Goal: Task Accomplishment & Management: Manage account settings

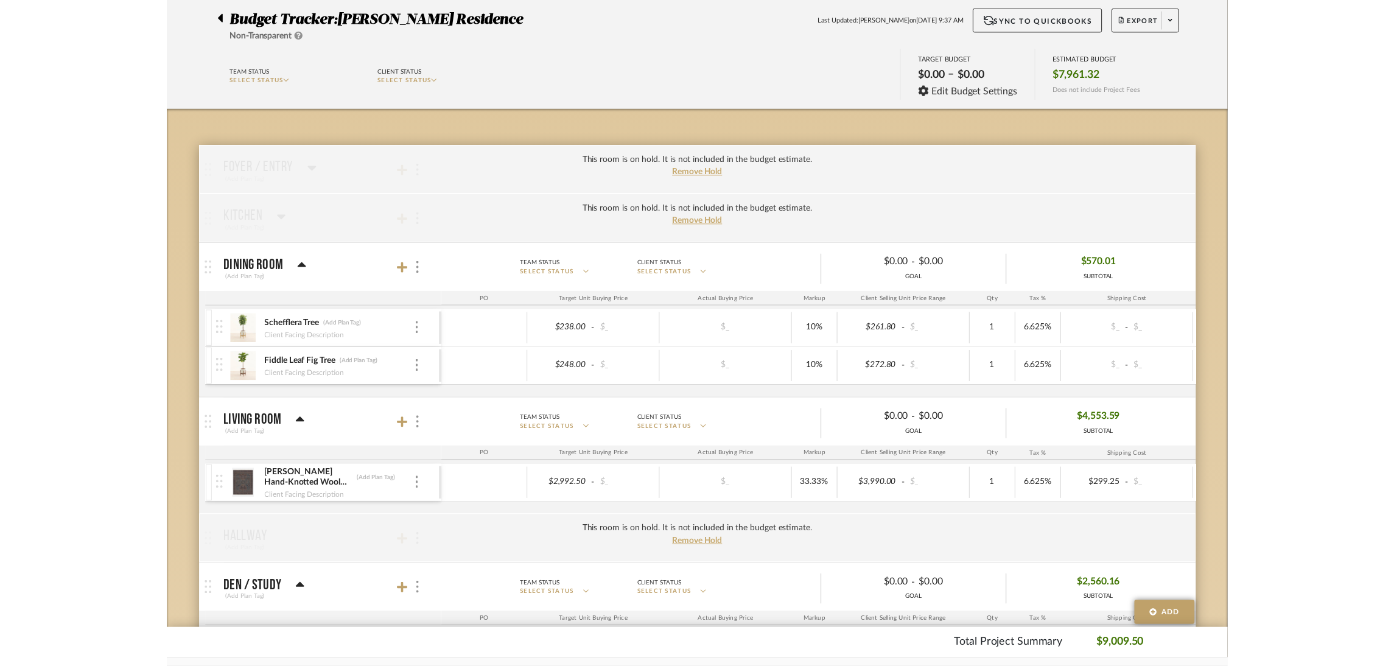
scroll to position [91, 0]
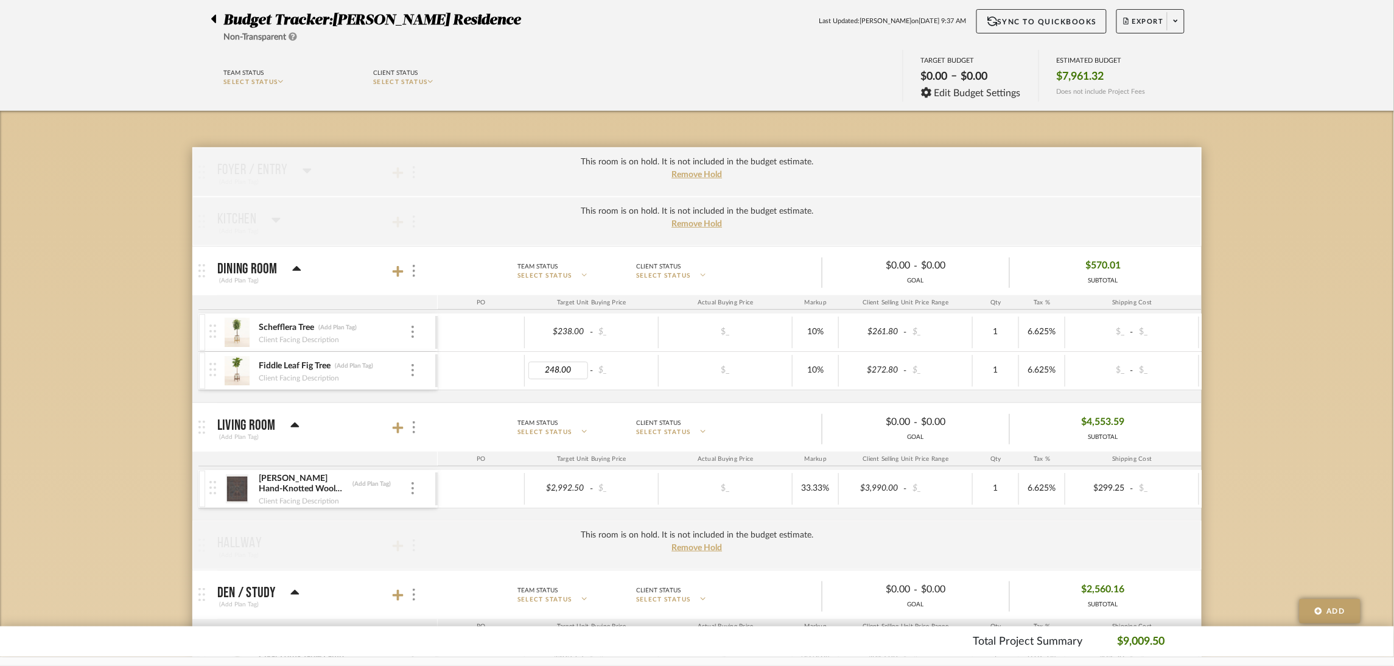
click at [564, 376] on input "248.00" at bounding box center [559, 371] width 60 height 18
type input "213.28"
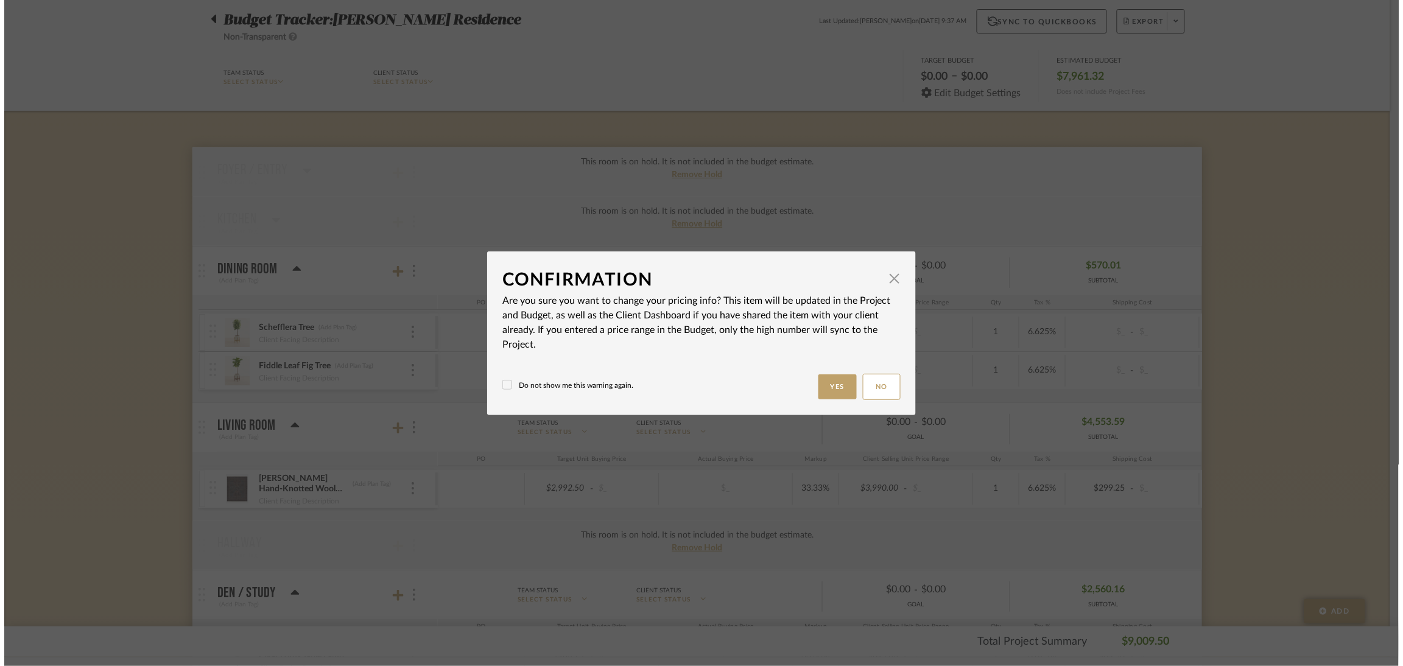
scroll to position [0, 0]
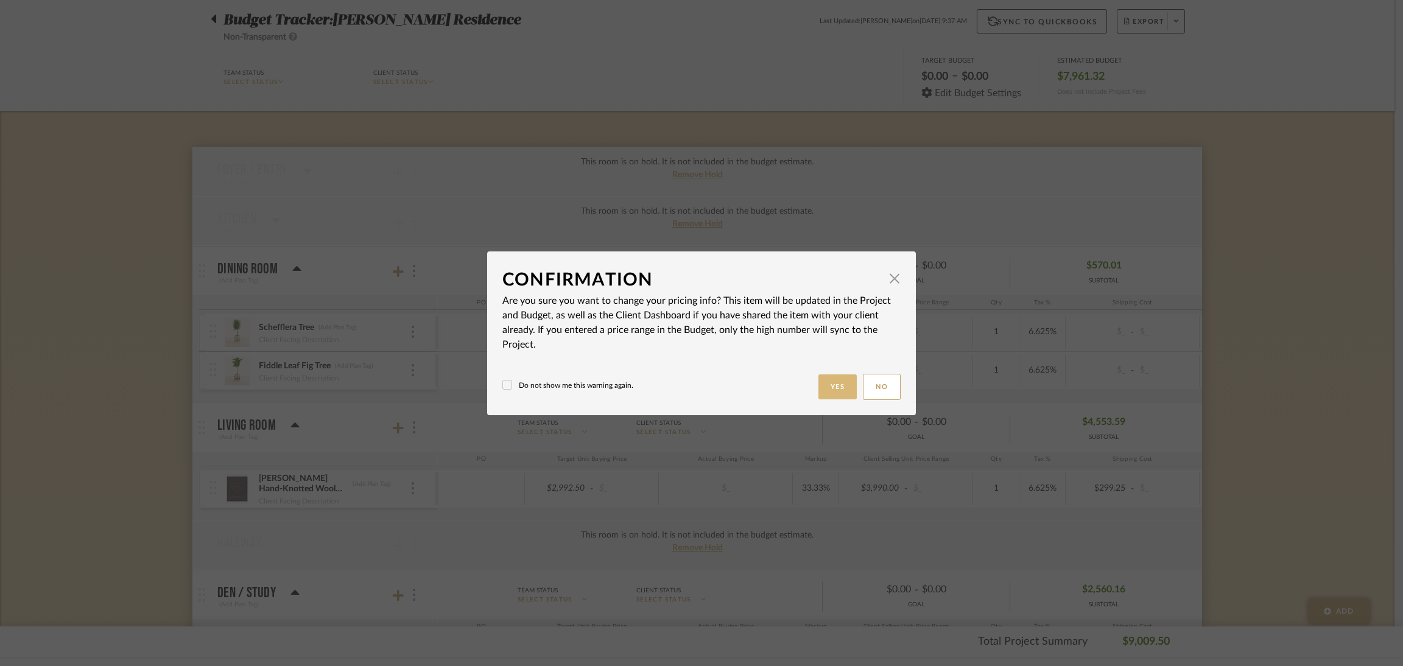
click at [838, 385] on button "Yes" at bounding box center [837, 386] width 39 height 25
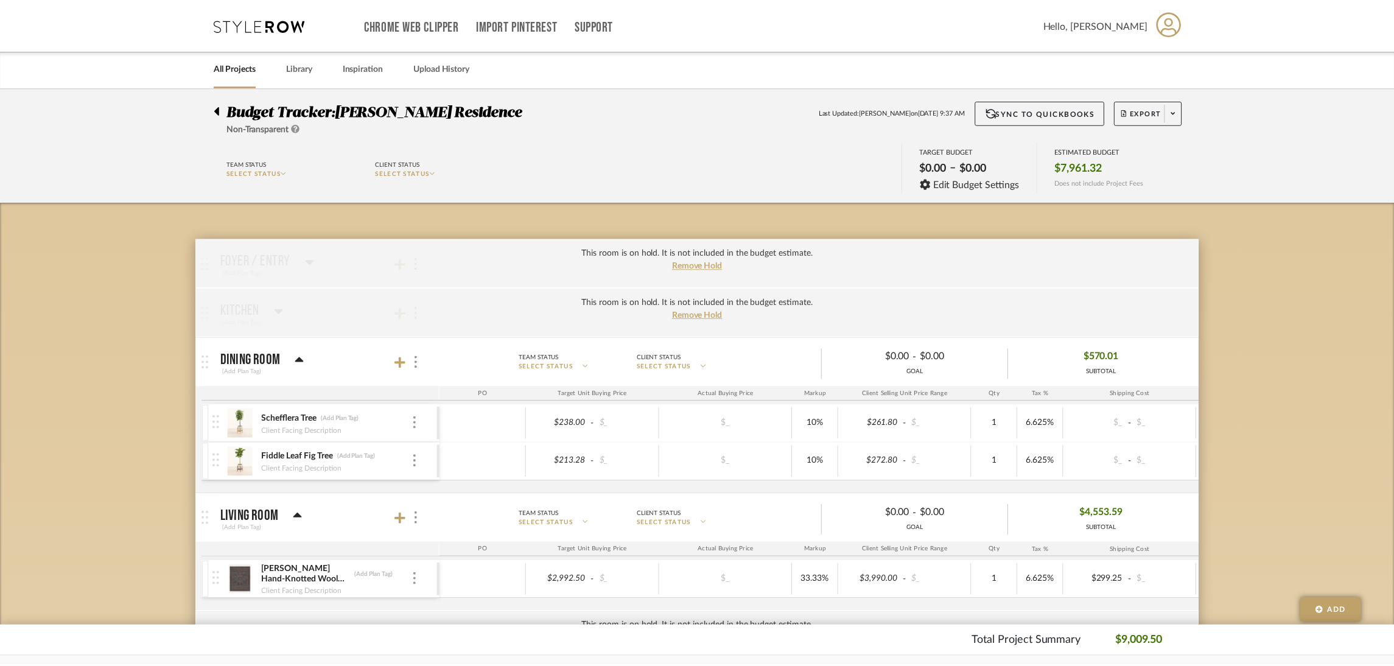
scroll to position [91, 0]
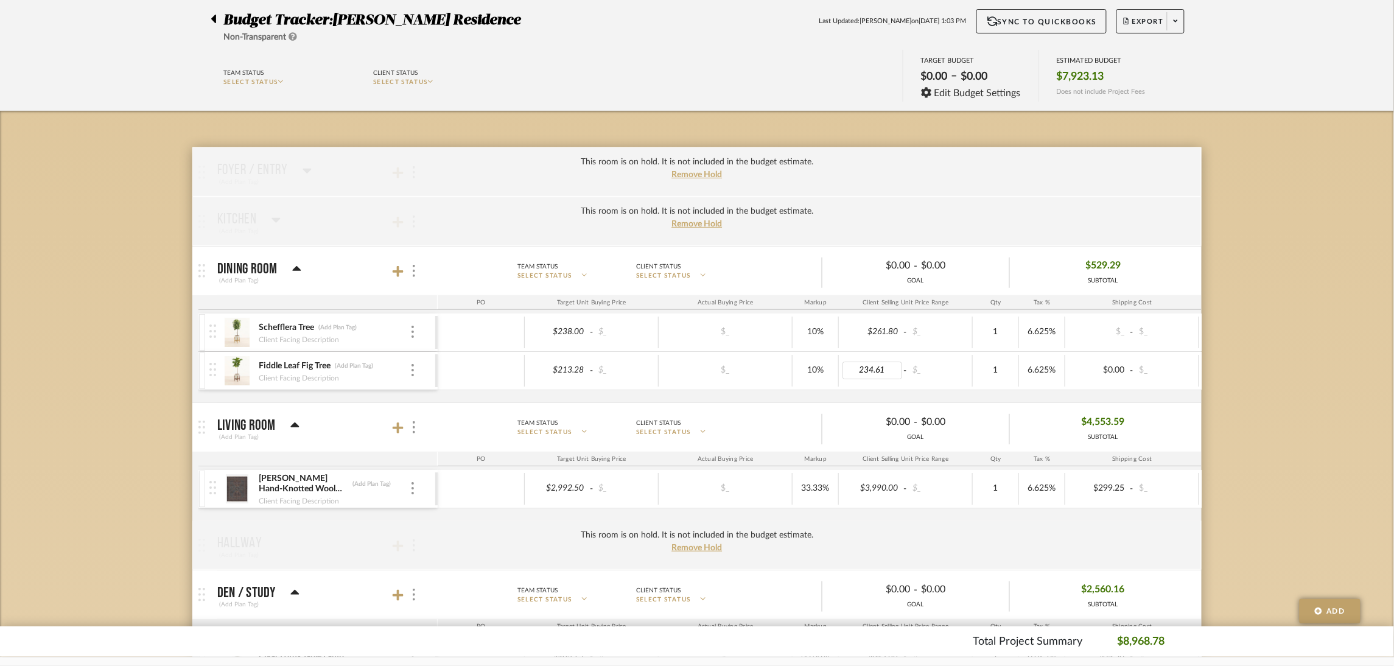
click at [878, 372] on input "234.61" at bounding box center [873, 371] width 60 height 18
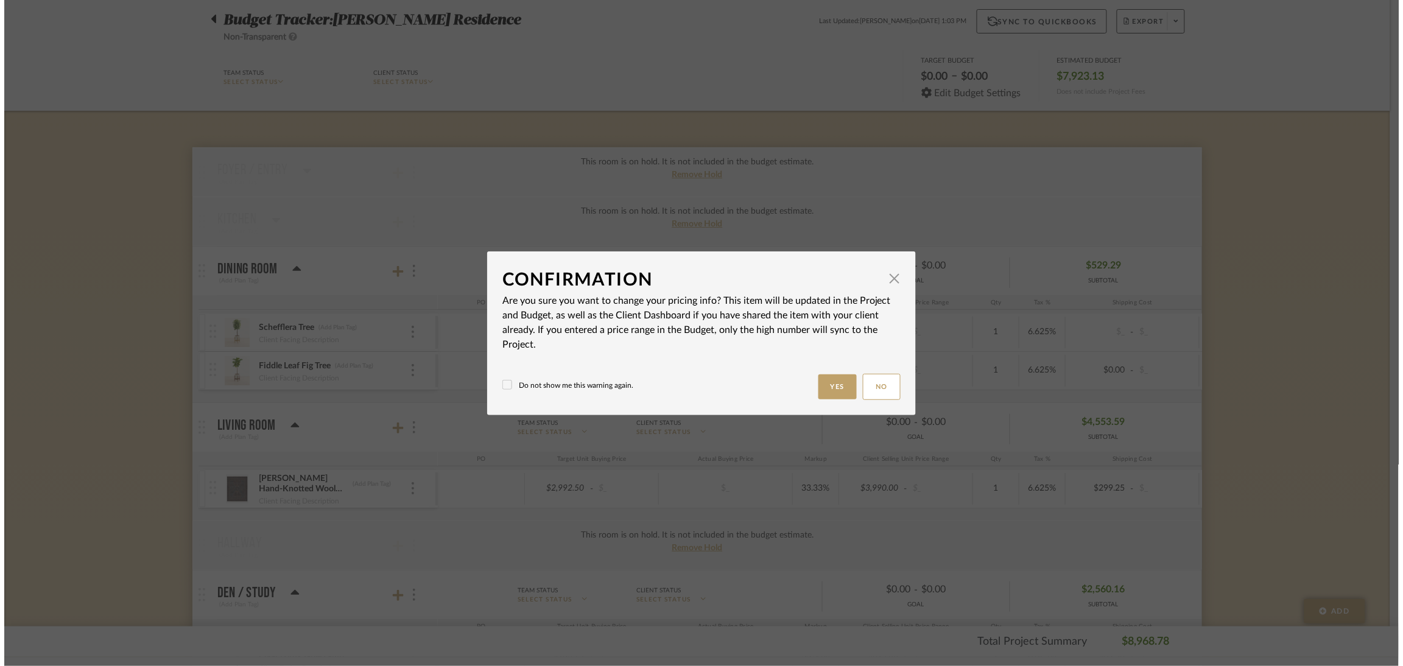
scroll to position [0, 0]
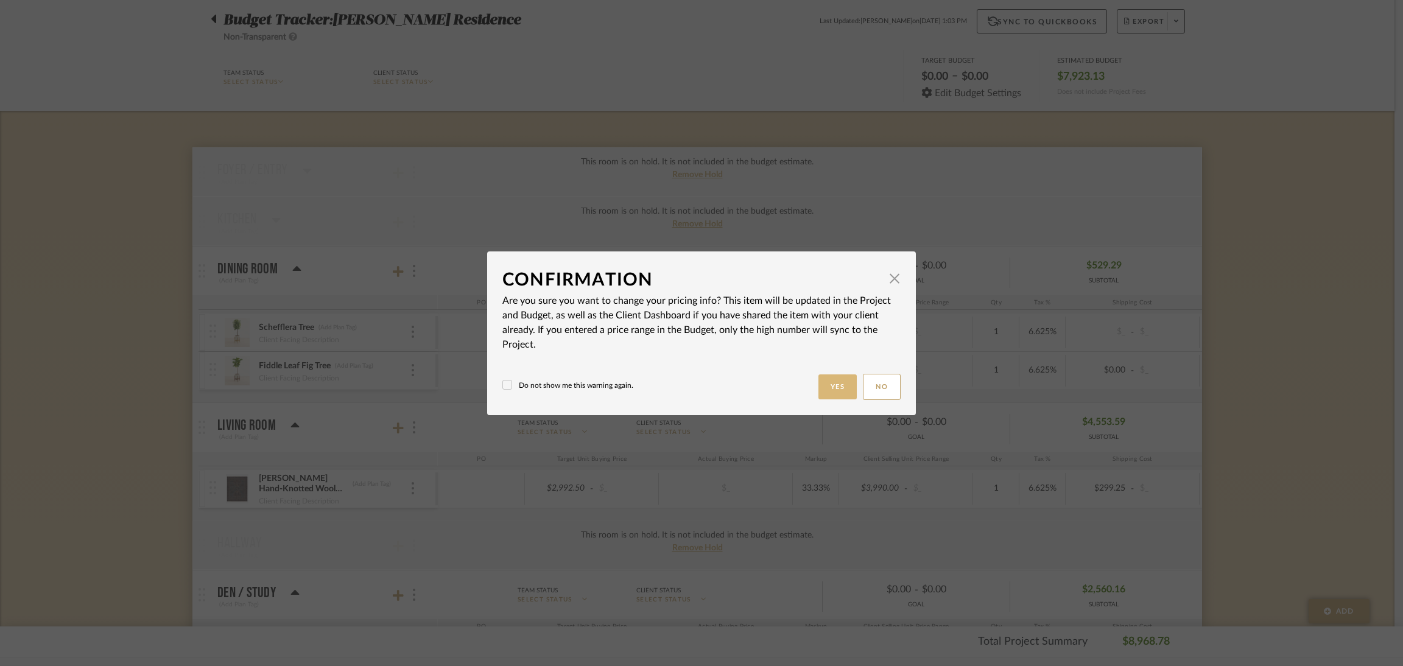
click at [818, 383] on button "Yes" at bounding box center [837, 386] width 39 height 25
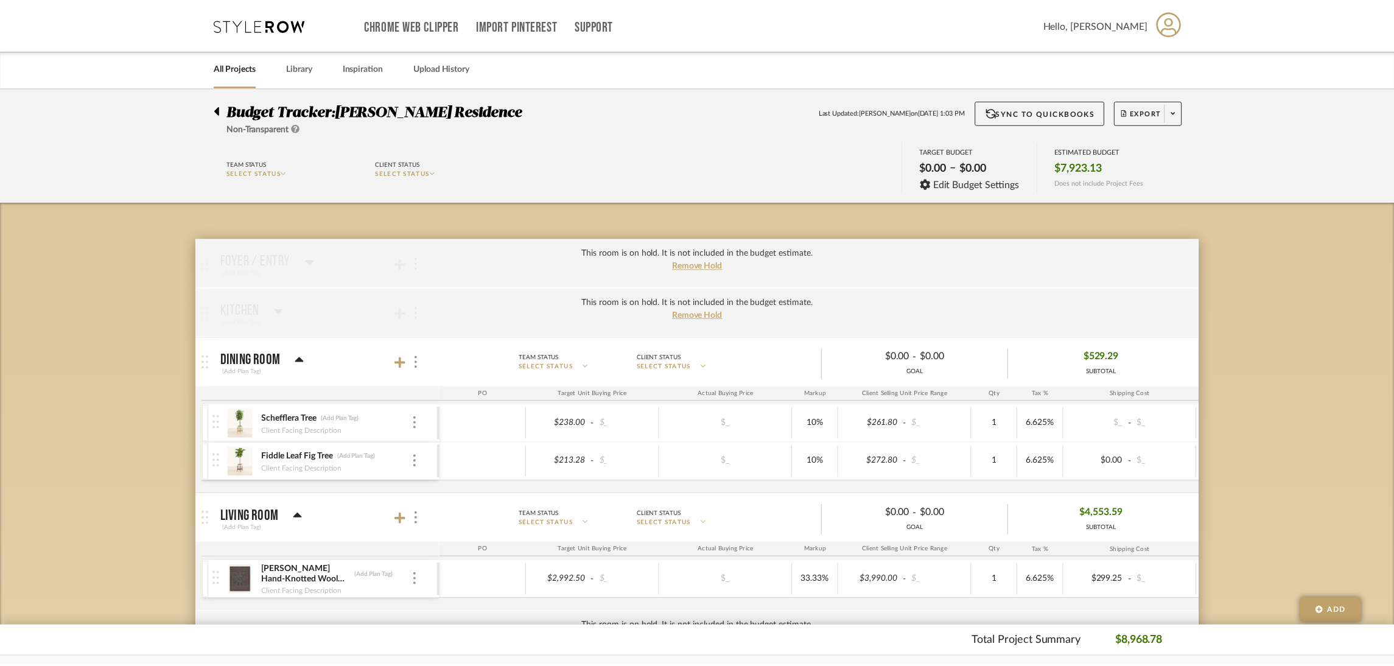
scroll to position [91, 0]
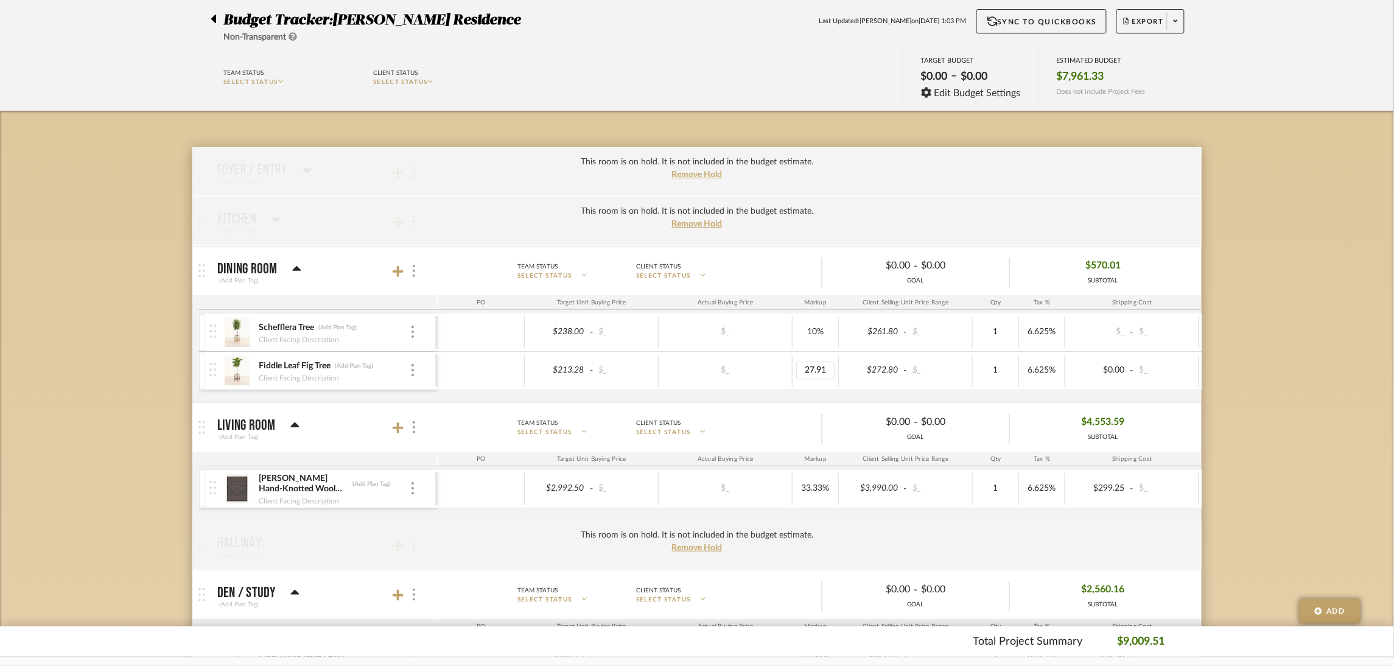
click at [816, 376] on input "27.91" at bounding box center [815, 371] width 38 height 18
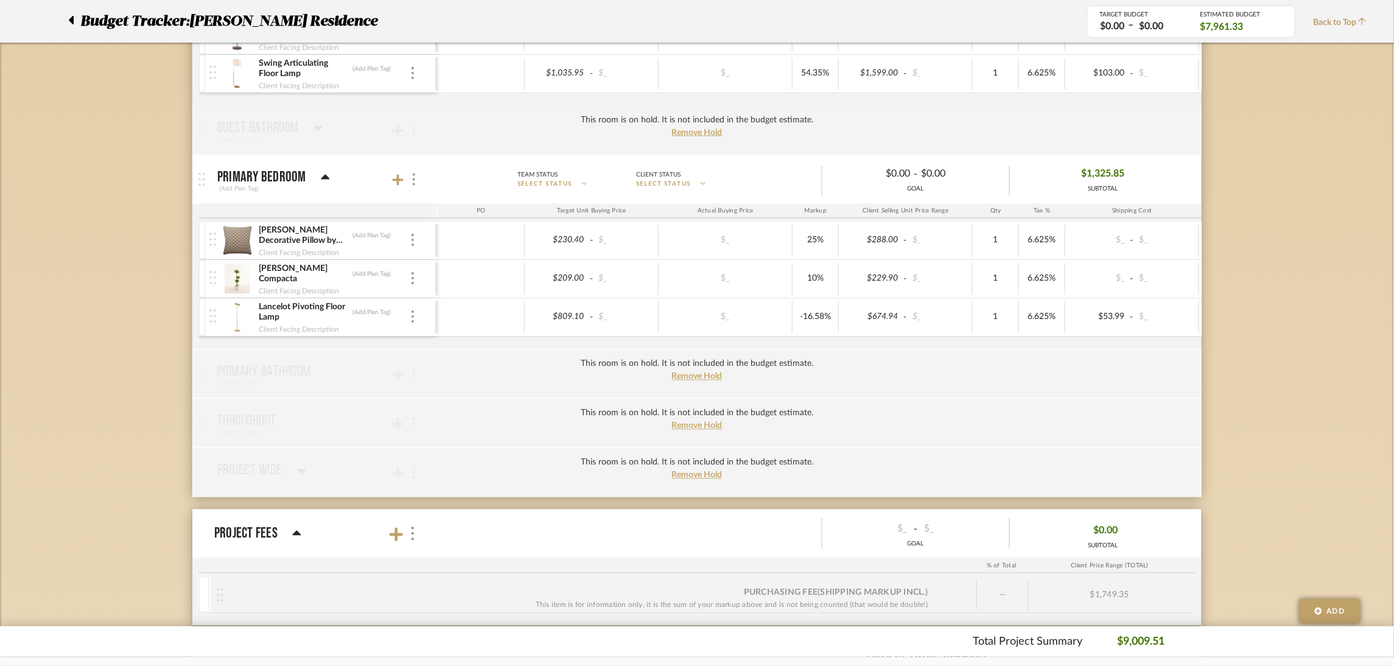
scroll to position [731, 0]
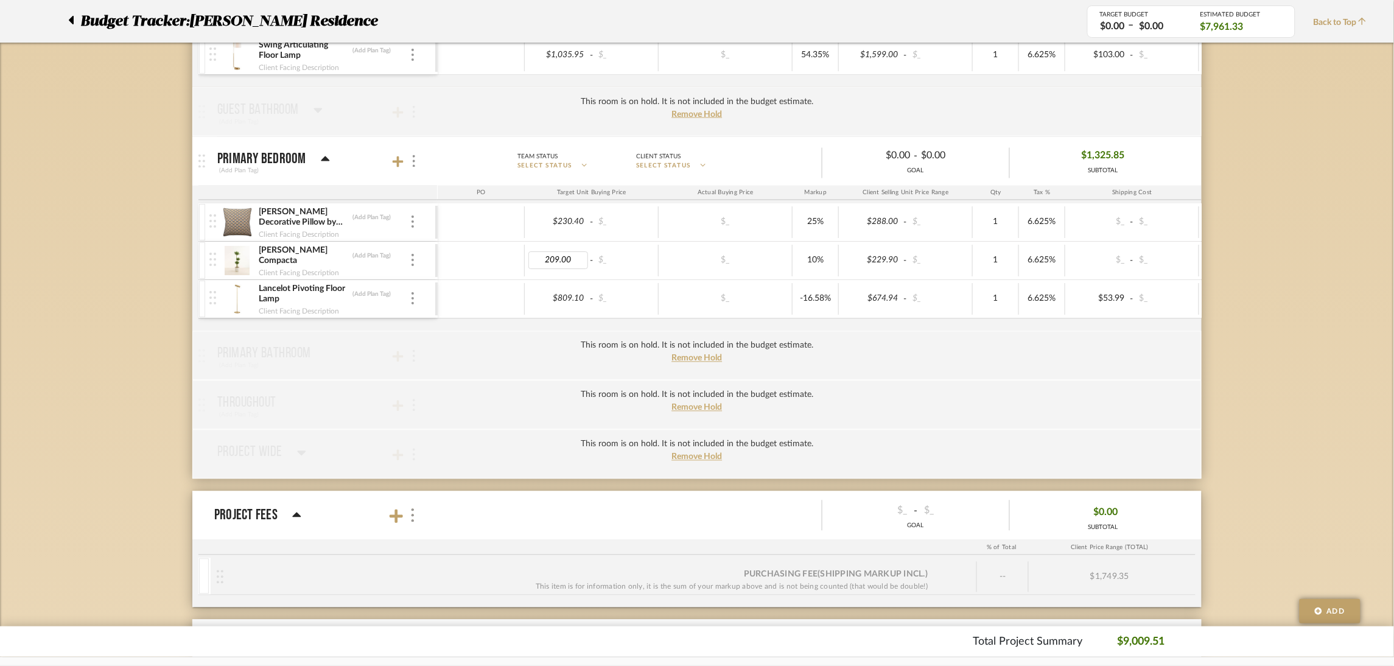
click at [569, 264] on input "209.00" at bounding box center [559, 261] width 60 height 18
type input "179.74"
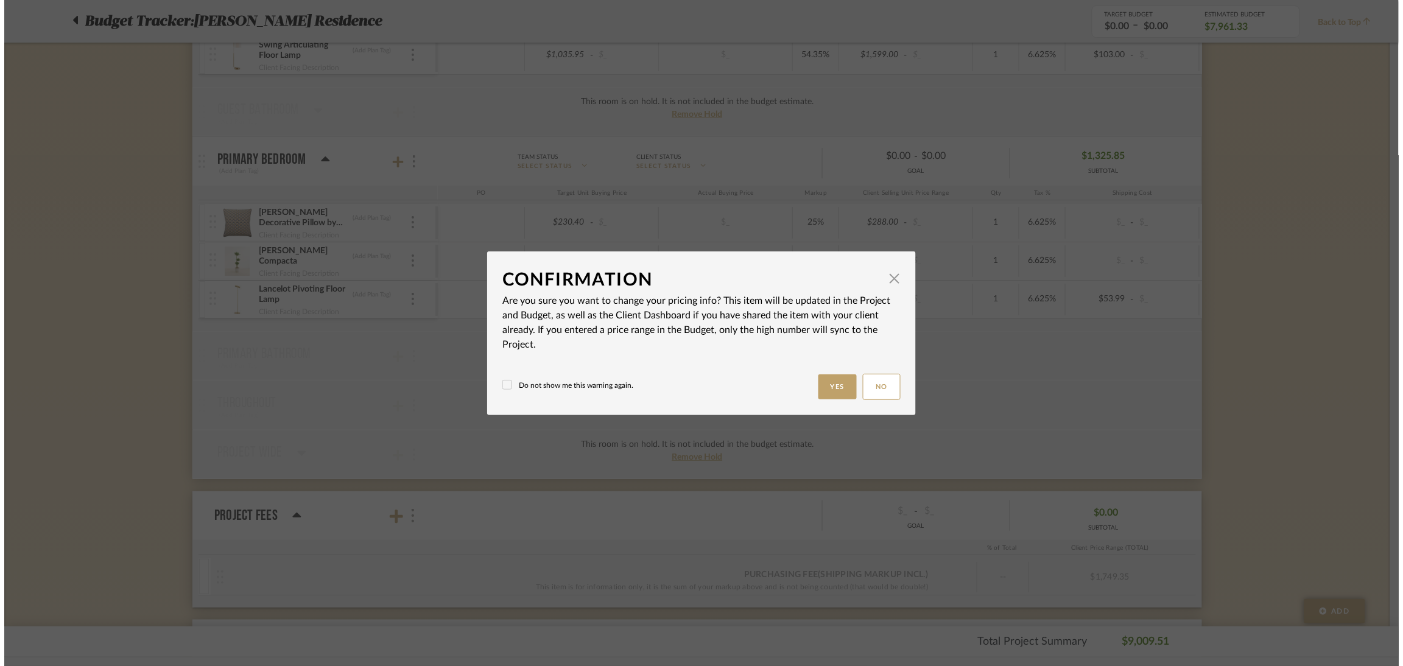
scroll to position [0, 0]
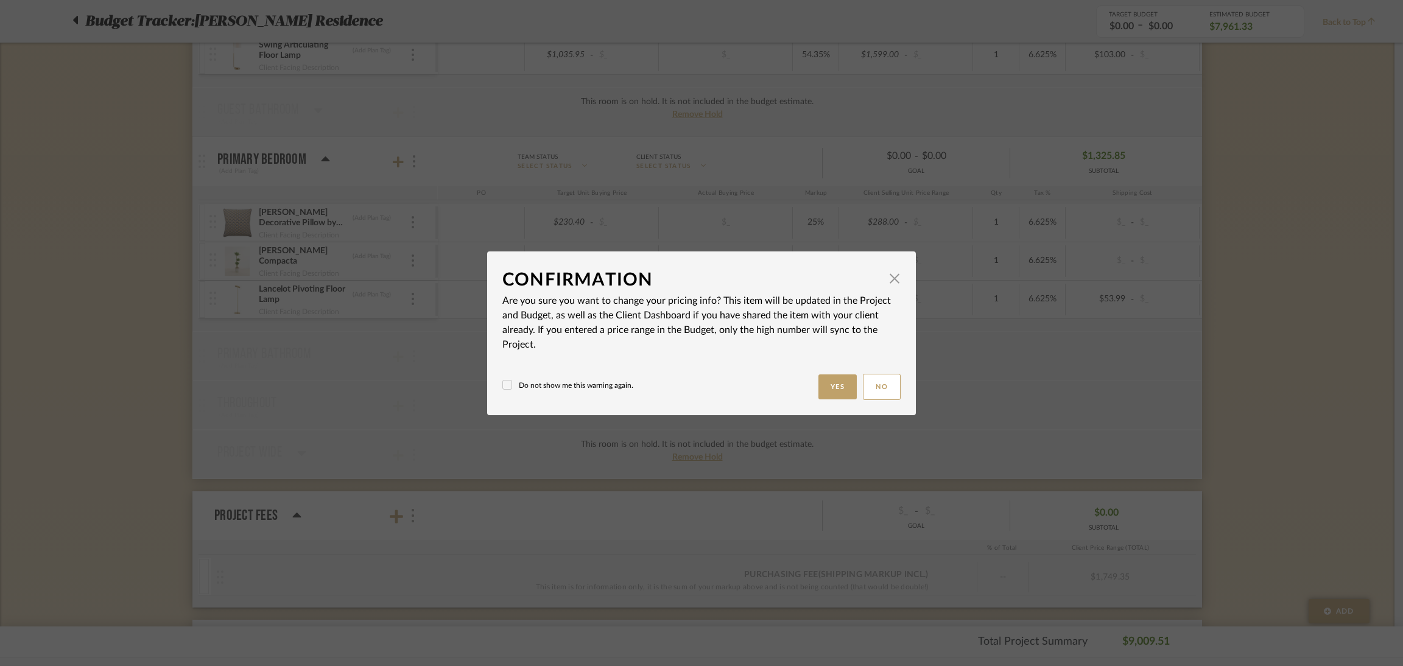
click at [838, 372] on mat-dialog-content "Confirmation × Are you sure you want to change your pricing info? This item wil…" at bounding box center [701, 333] width 398 height 133
click at [832, 376] on button "Yes" at bounding box center [837, 386] width 39 height 25
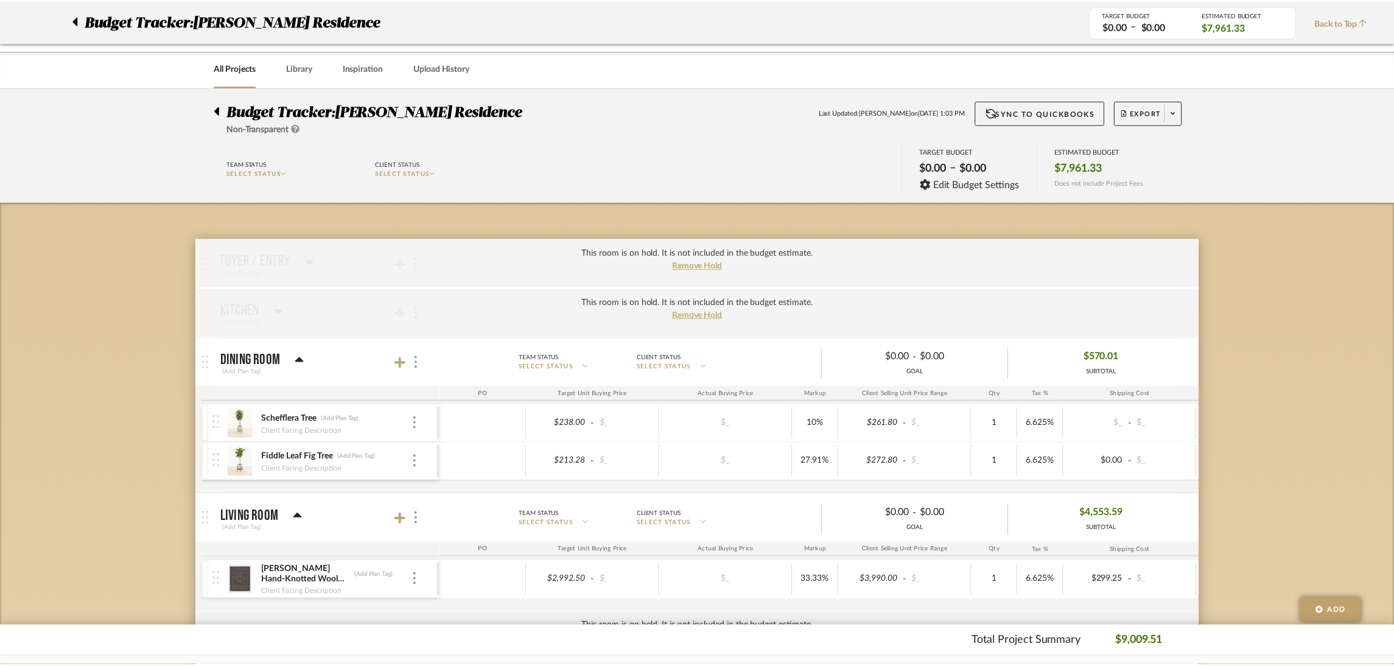
scroll to position [731, 0]
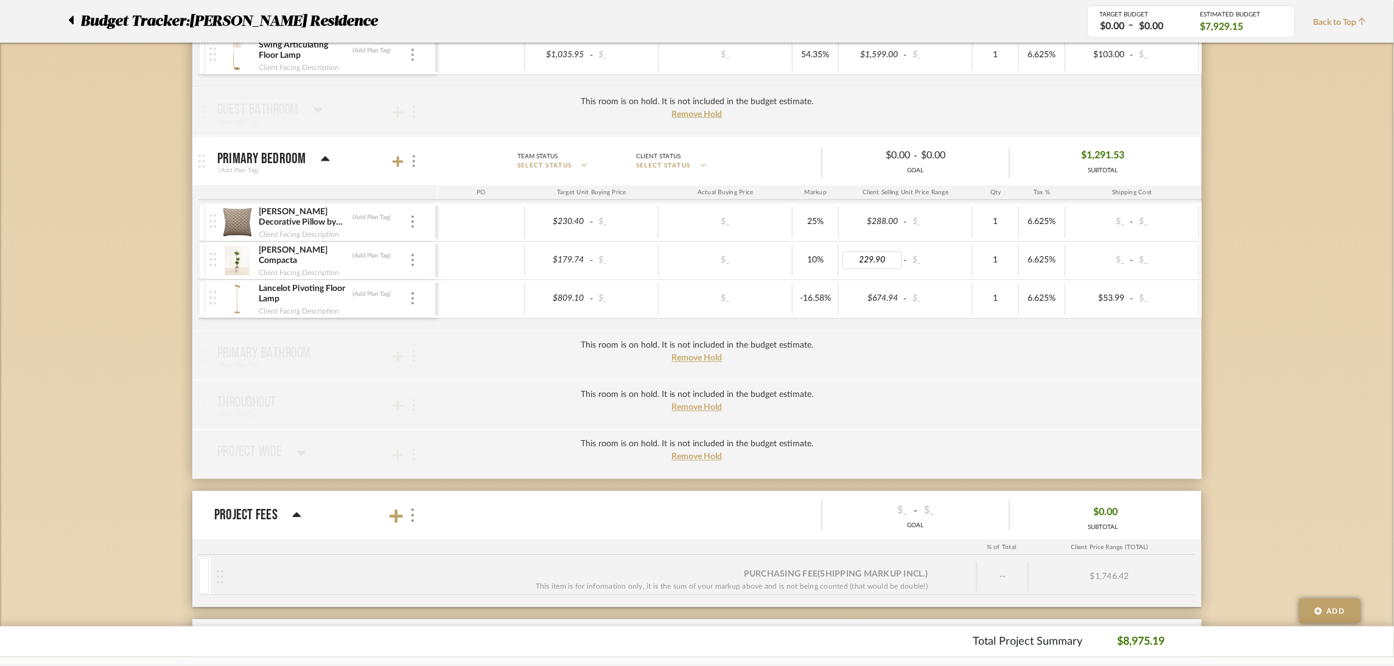
click at [881, 264] on input "229.90" at bounding box center [873, 261] width 60 height 18
type input "$229.90"
click at [863, 262] on input "229.90" at bounding box center [873, 261] width 60 height 18
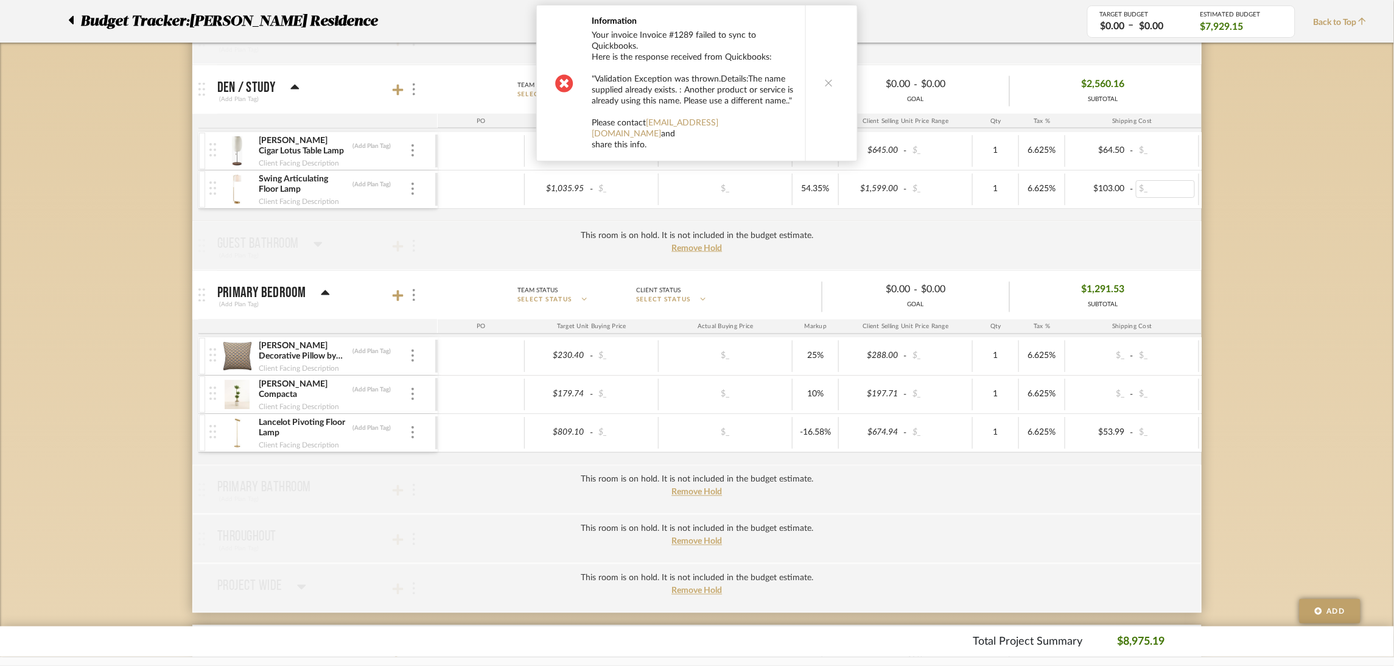
scroll to position [547, 0]
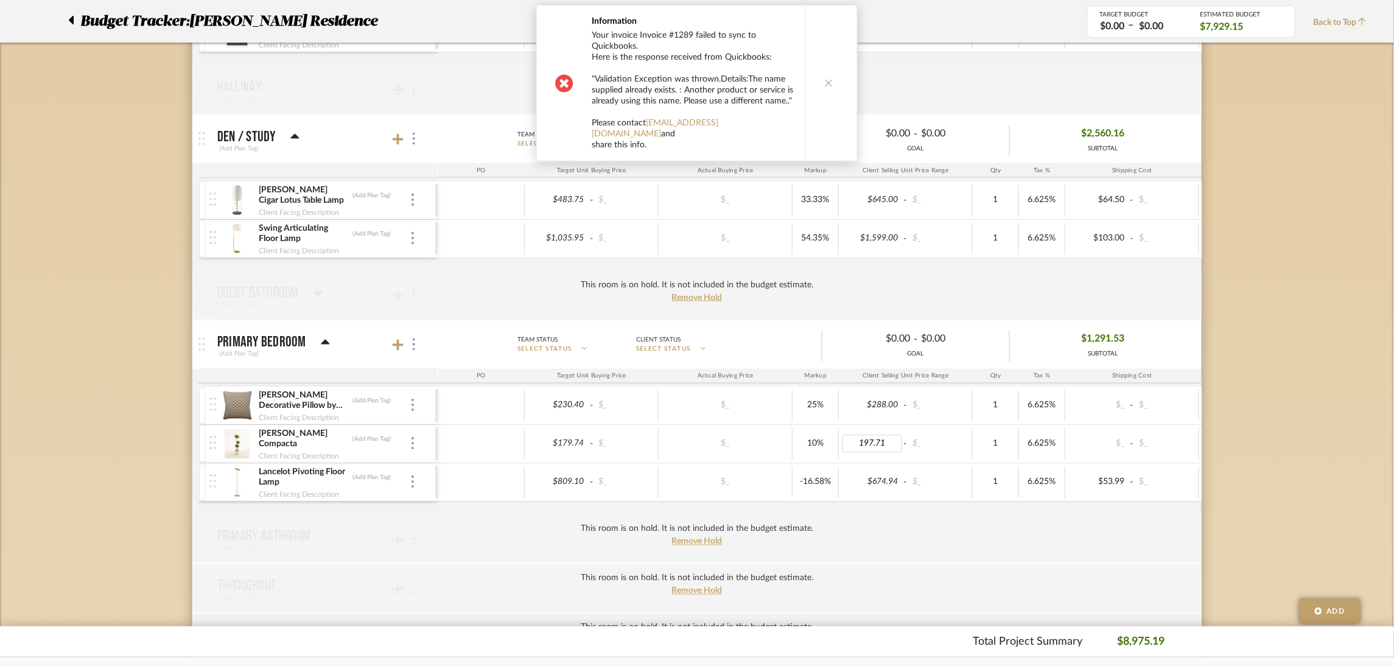
click at [879, 451] on input "197.71" at bounding box center [873, 444] width 60 height 18
type input "229.90"
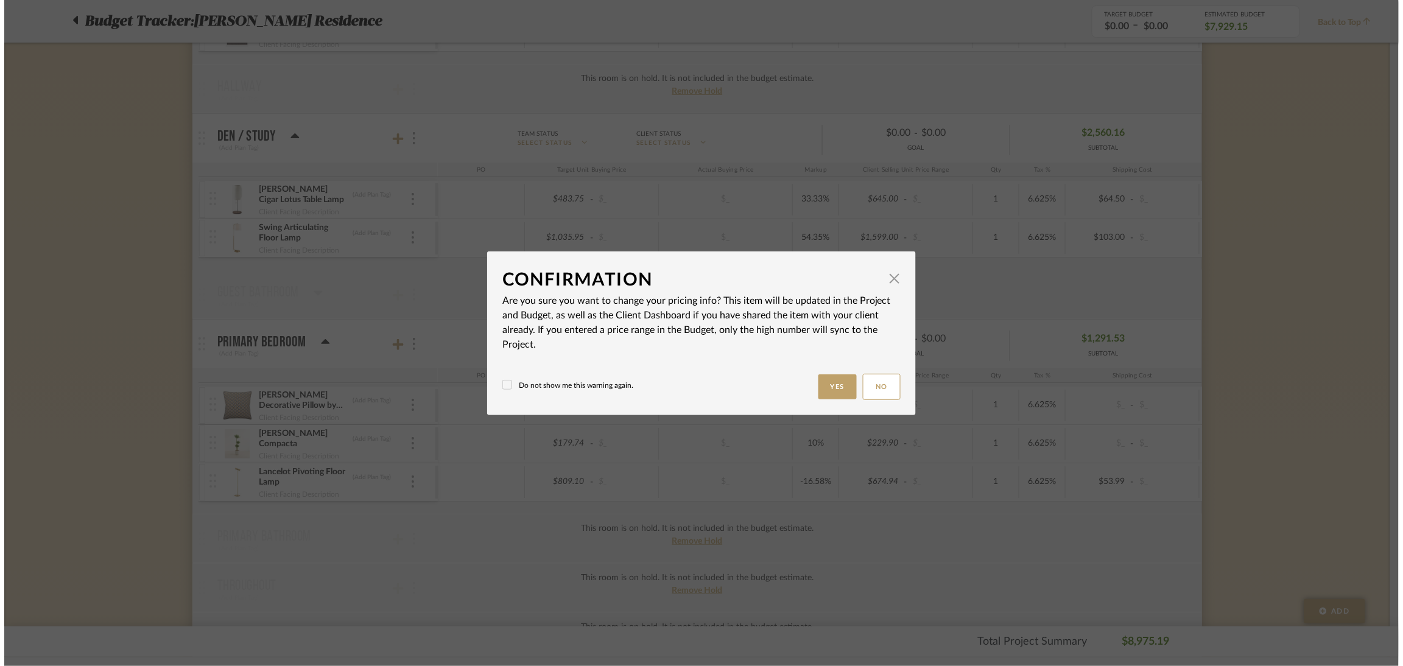
scroll to position [0, 0]
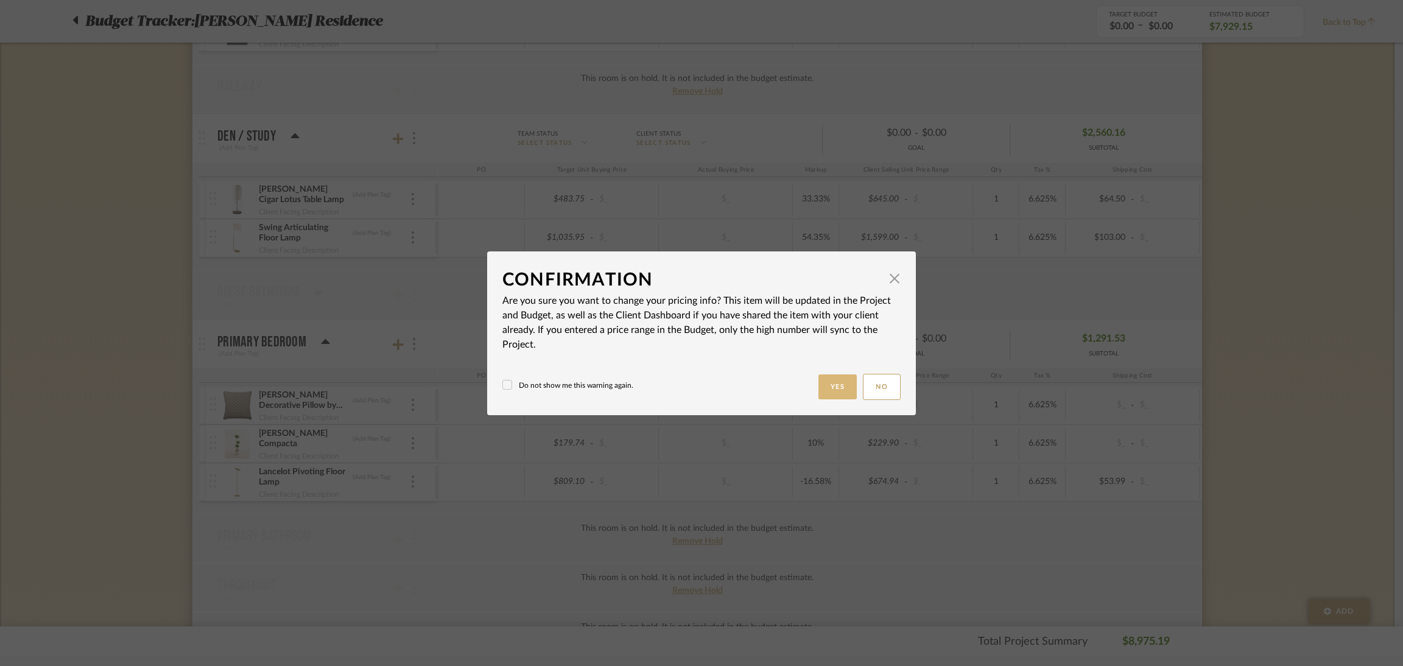
click at [827, 381] on button "Yes" at bounding box center [837, 386] width 39 height 25
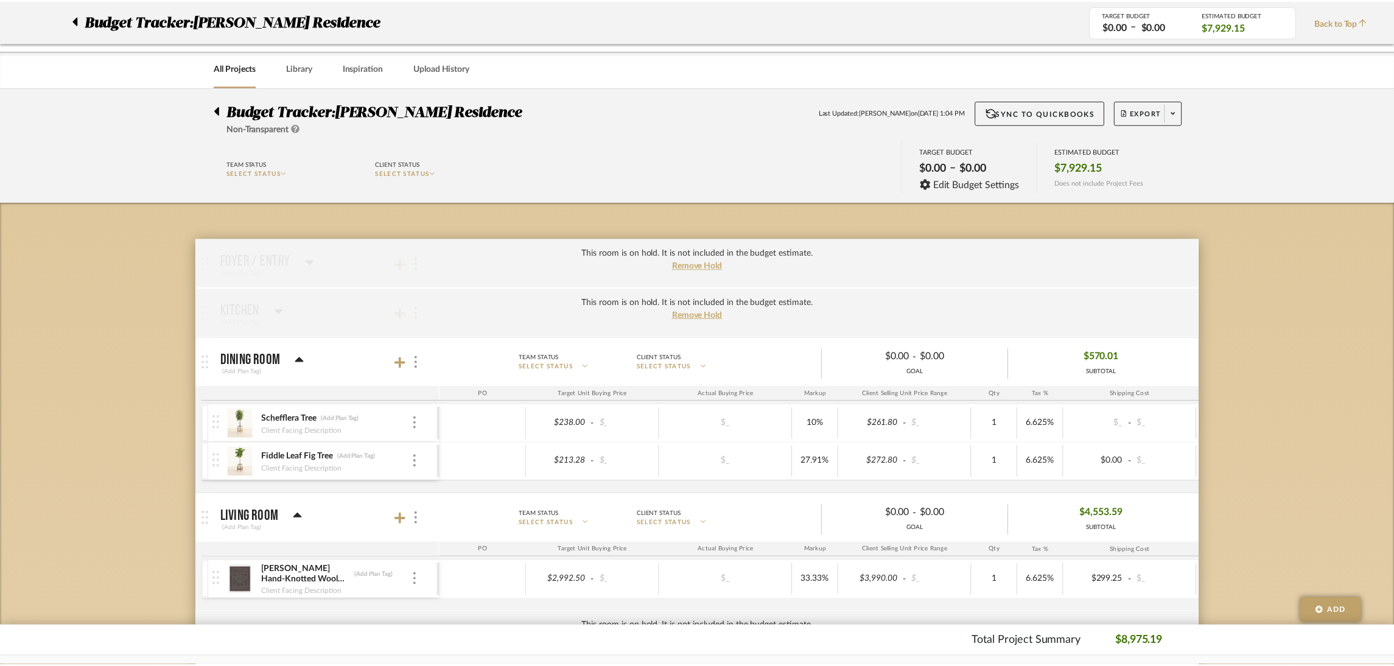
scroll to position [547, 0]
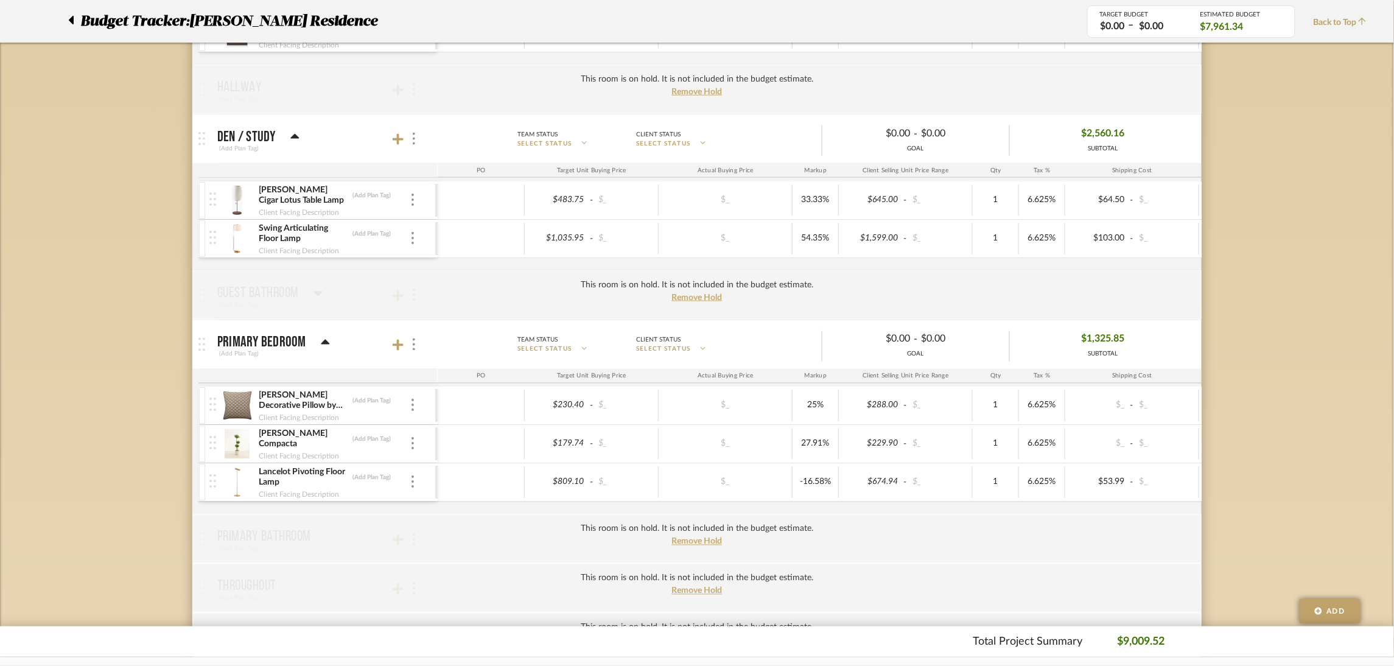
click at [248, 448] on img at bounding box center [237, 444] width 30 height 29
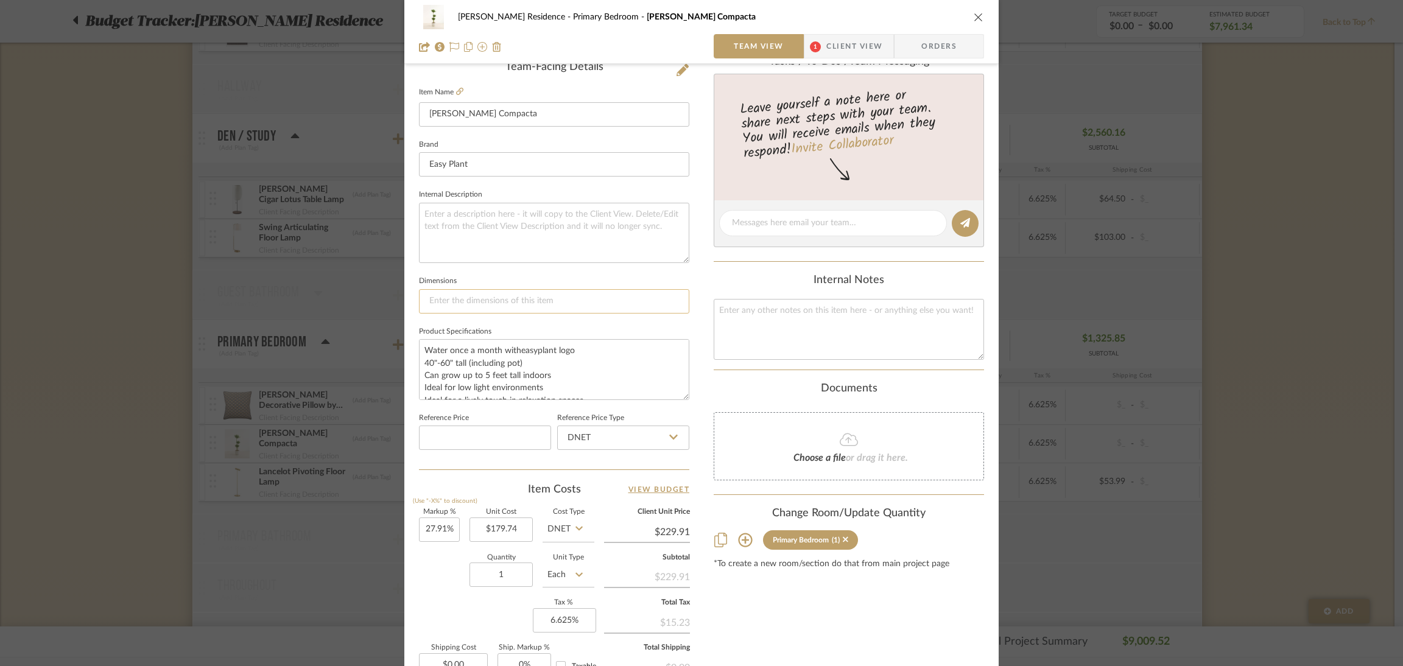
scroll to position [365, 0]
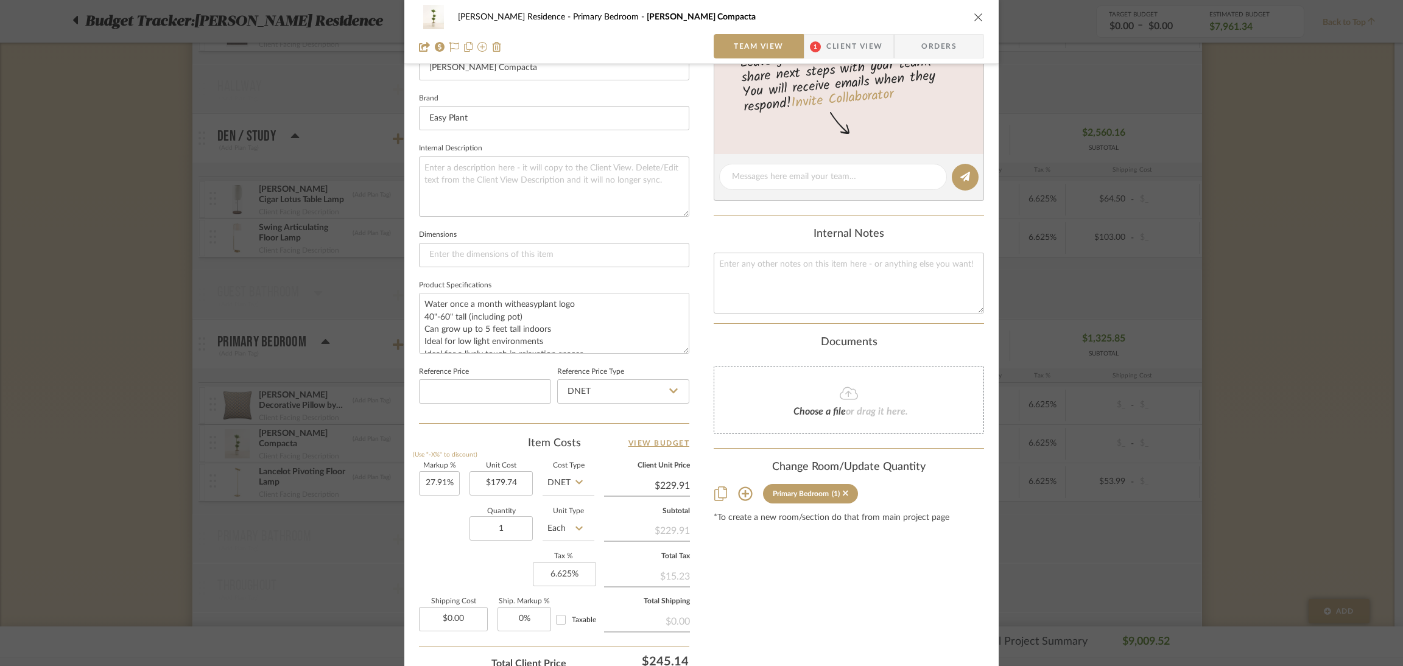
click at [971, 23] on div "Rogers Residence Primary Bedroom Janet Craig Compacta" at bounding box center [701, 17] width 565 height 24
click at [974, 16] on icon "close" at bounding box center [979, 17] width 10 height 10
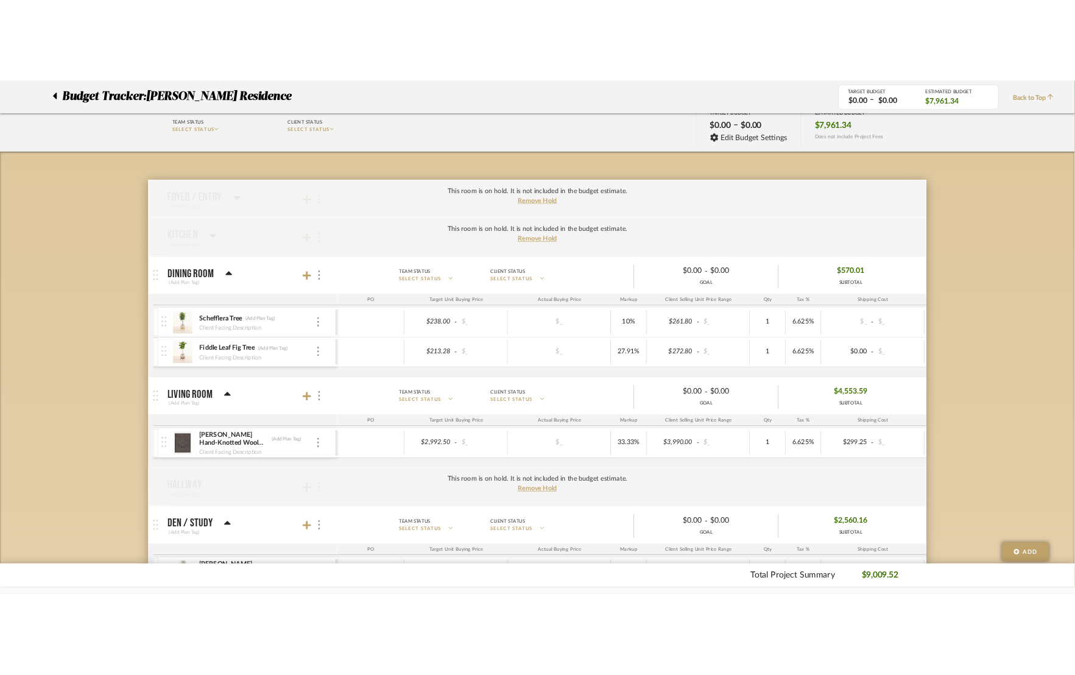
scroll to position [91, 0]
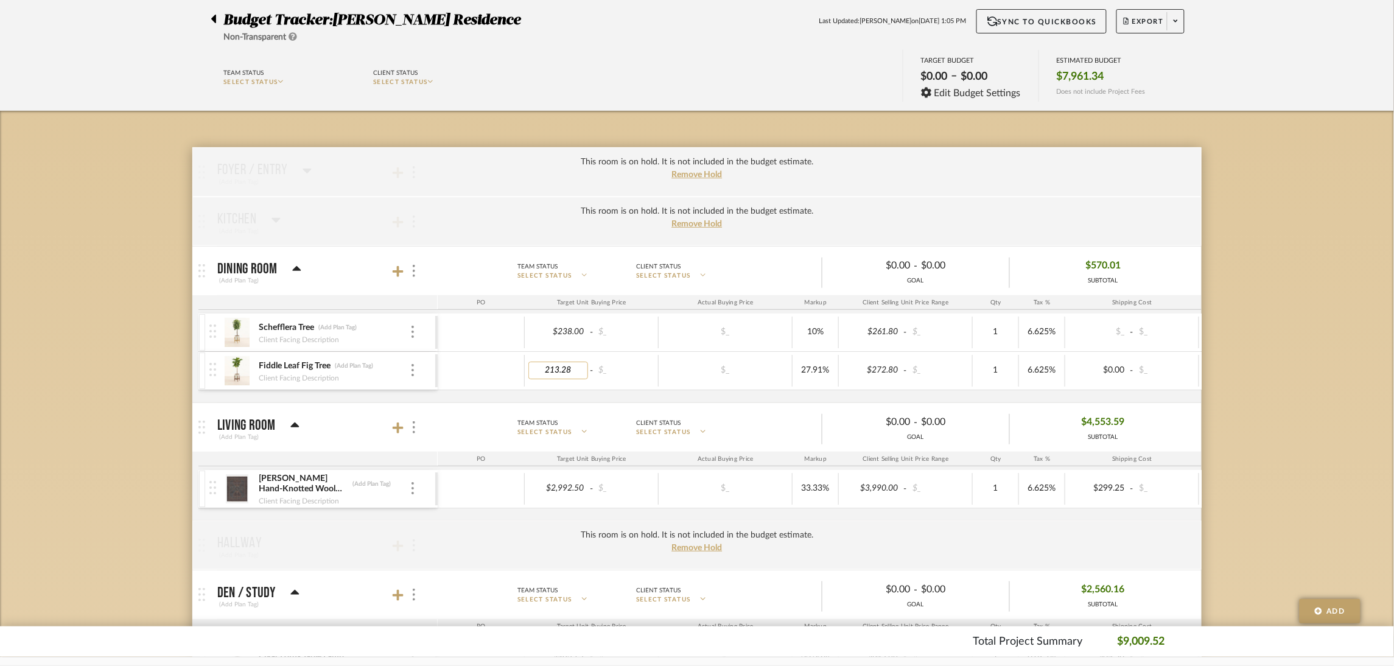
click at [574, 373] on input "213.28" at bounding box center [559, 371] width 60 height 18
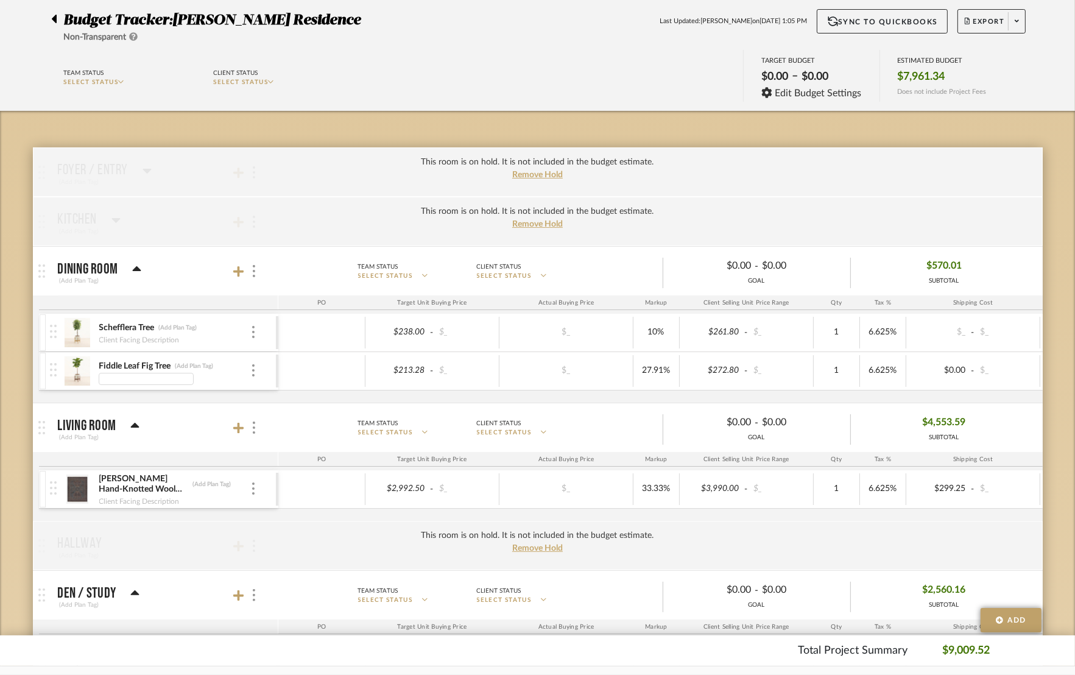
click at [153, 376] on input at bounding box center [146, 379] width 95 height 12
click at [91, 371] on img at bounding box center [78, 370] width 30 height 29
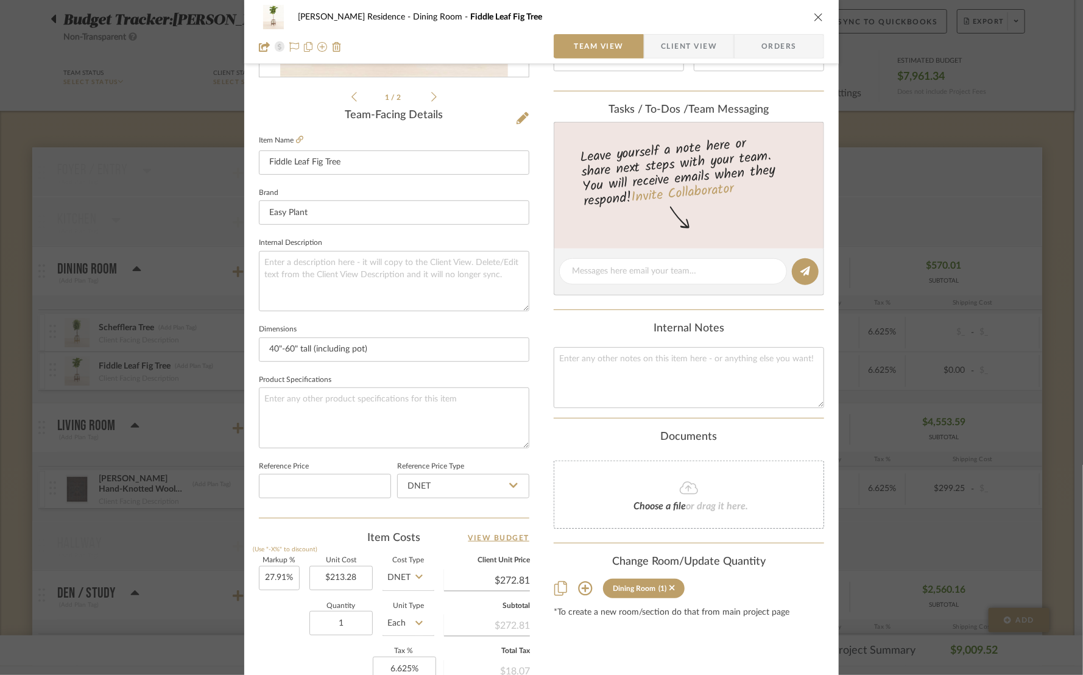
scroll to position [273, 0]
click at [278, 573] on input "27.91" at bounding box center [279, 575] width 41 height 24
click at [288, 564] on input "27.91" at bounding box center [279, 575] width 41 height 24
click at [294, 600] on div "Quantity 1 Unit Type Each" at bounding box center [346, 621] width 175 height 43
type input "27.91%"
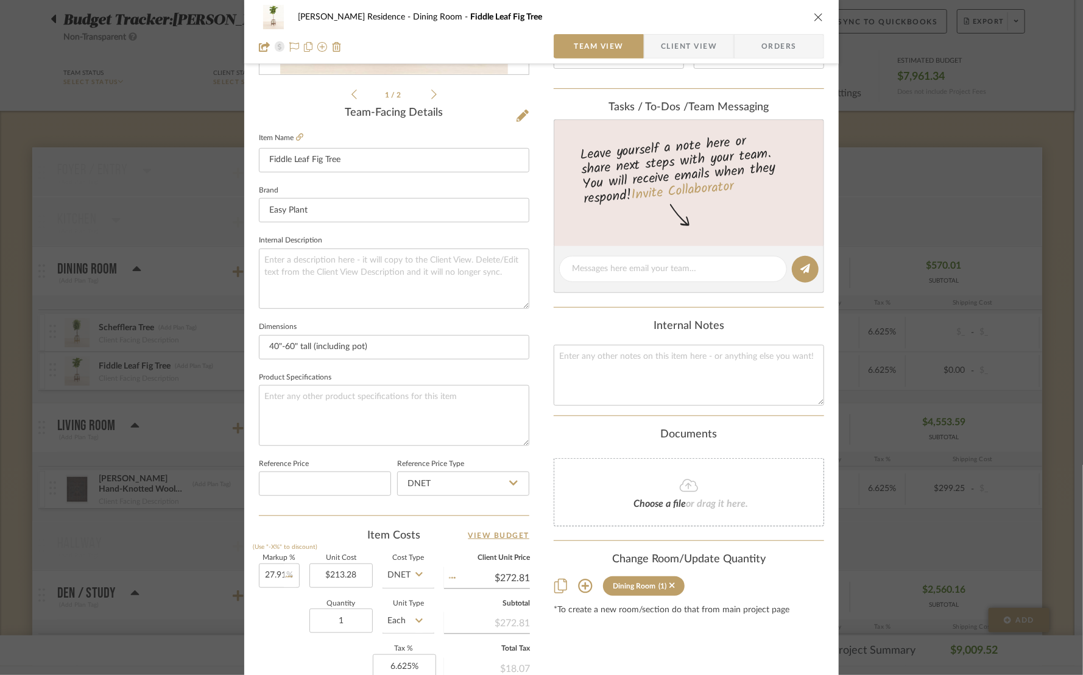
type input "27.9%"
type input "$272.79"
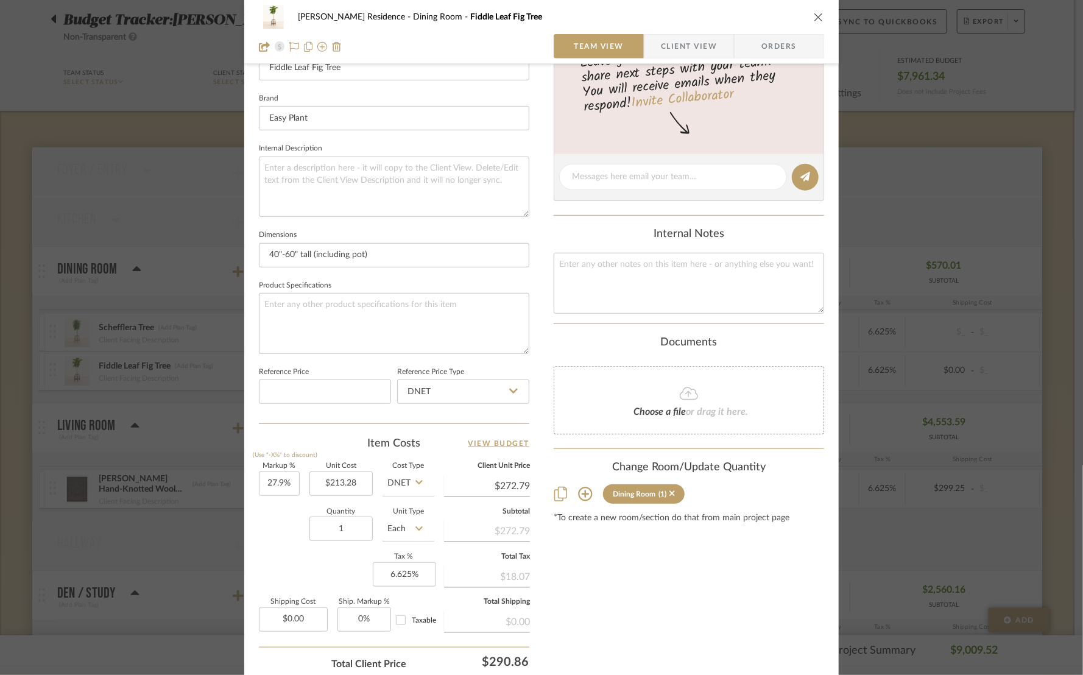
click at [817, 12] on button "close" at bounding box center [818, 17] width 11 height 11
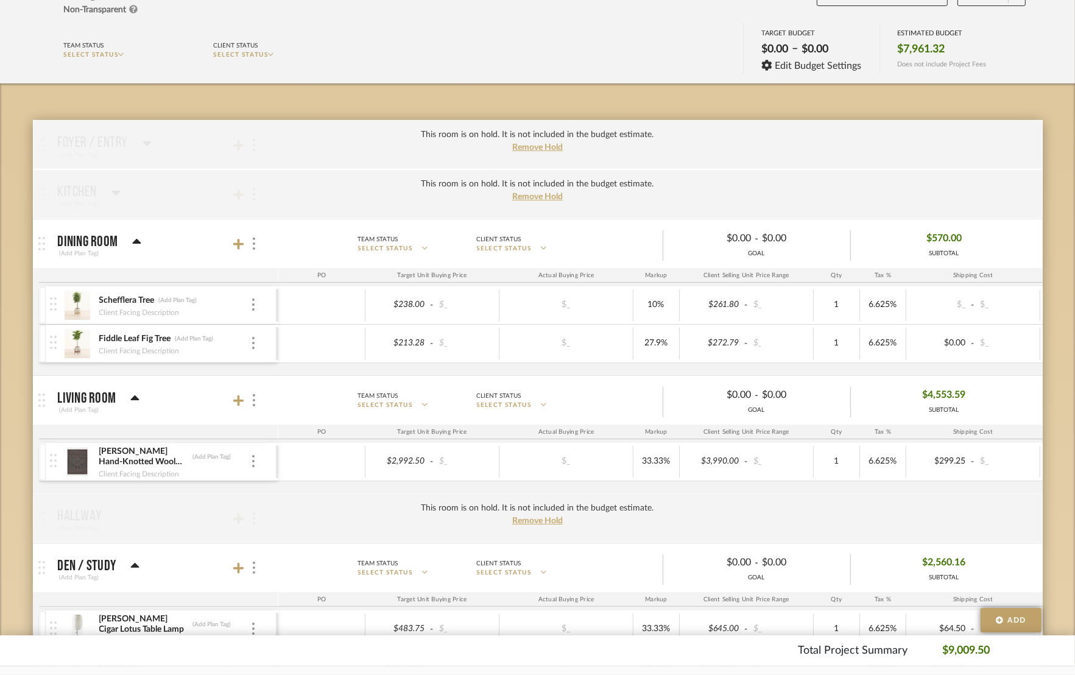
scroll to position [183, 0]
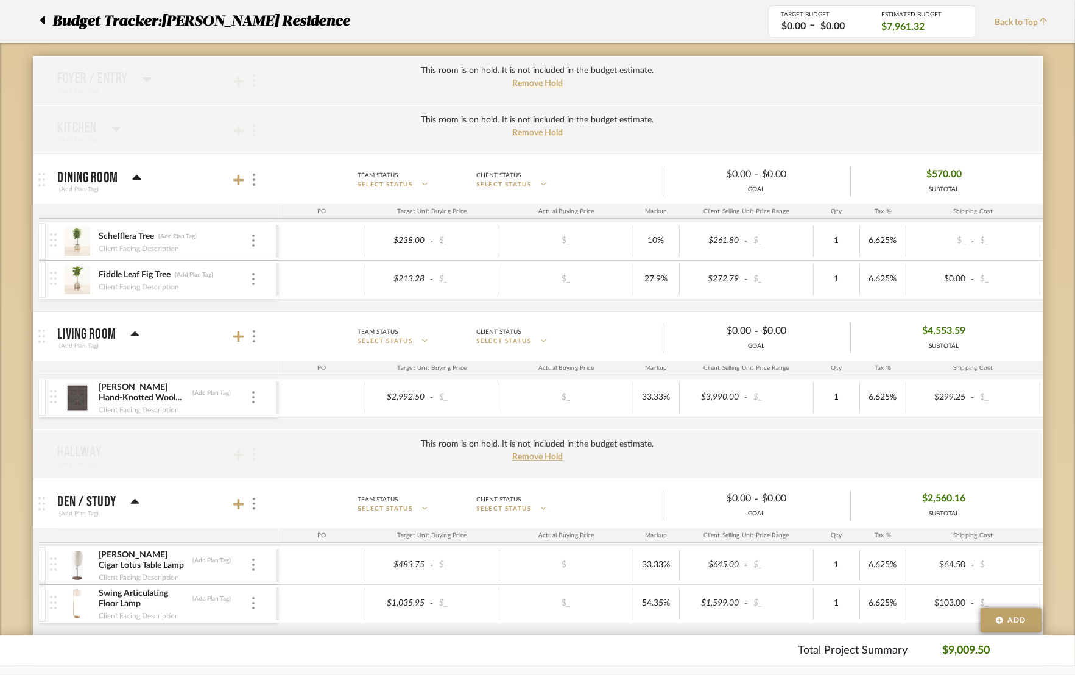
click at [55, 289] on div at bounding box center [54, 280] width 16 height 38
click at [54, 281] on img at bounding box center [53, 278] width 7 height 13
click at [50, 278] on img at bounding box center [53, 278] width 7 height 13
click at [66, 281] on img at bounding box center [78, 279] width 30 height 29
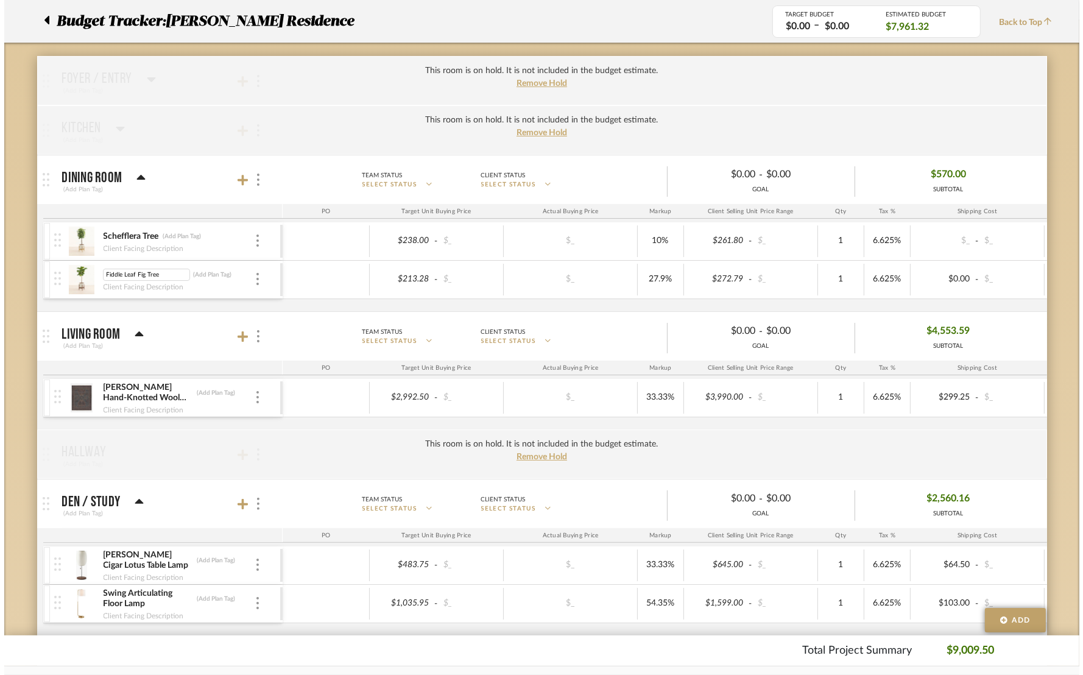
scroll to position [0, 0]
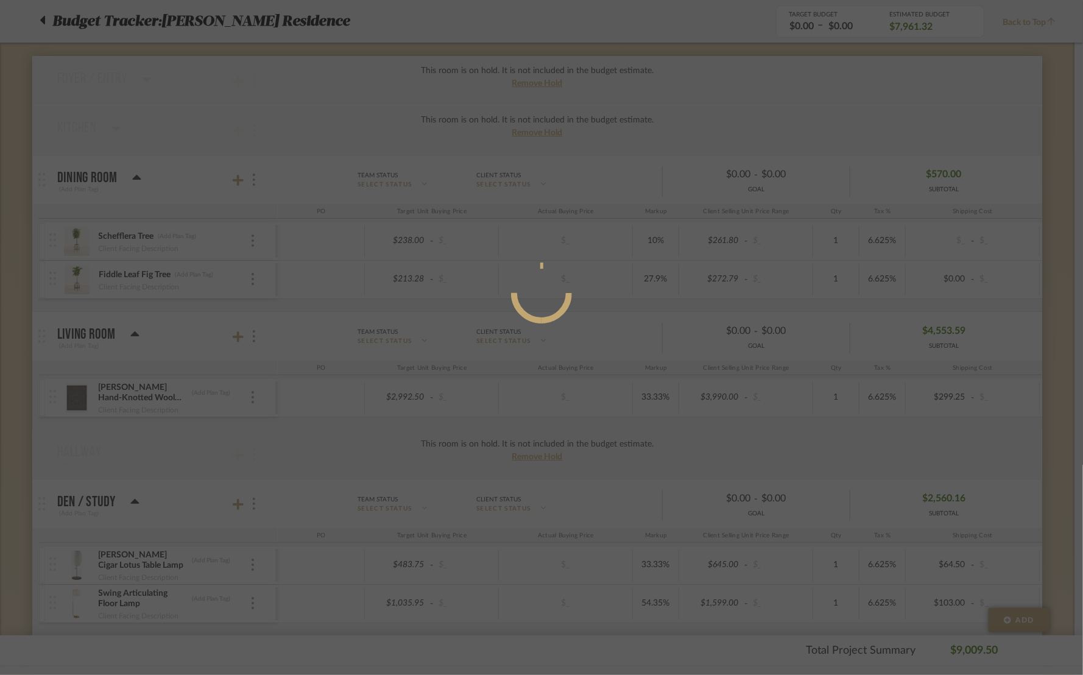
click at [66, 281] on div at bounding box center [541, 337] width 1083 height 675
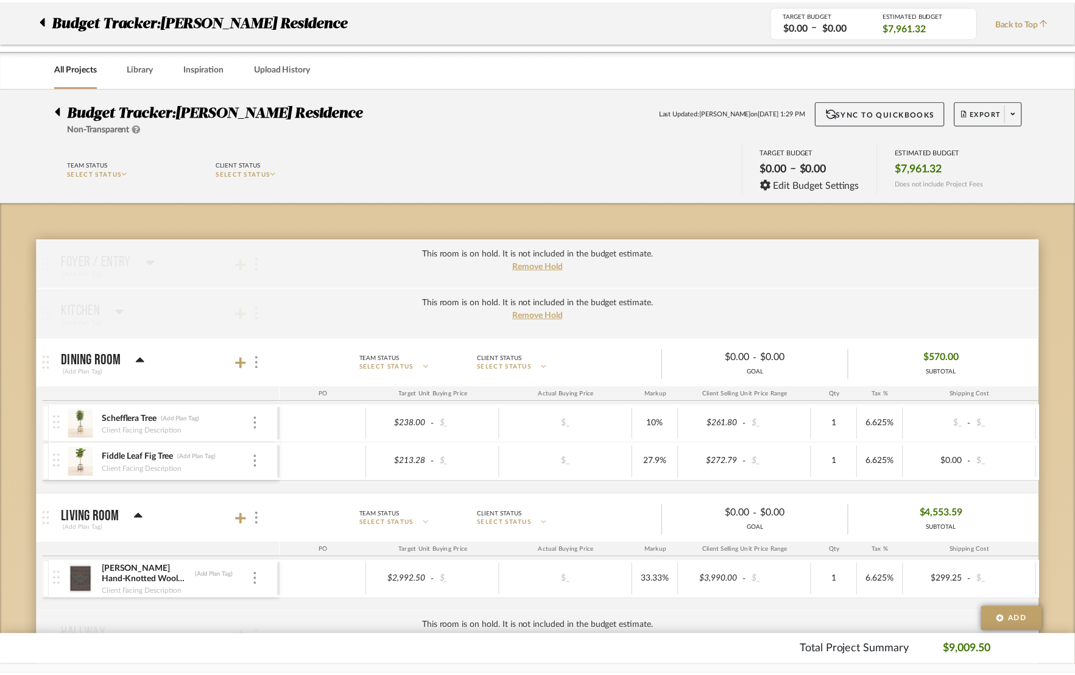
scroll to position [183, 0]
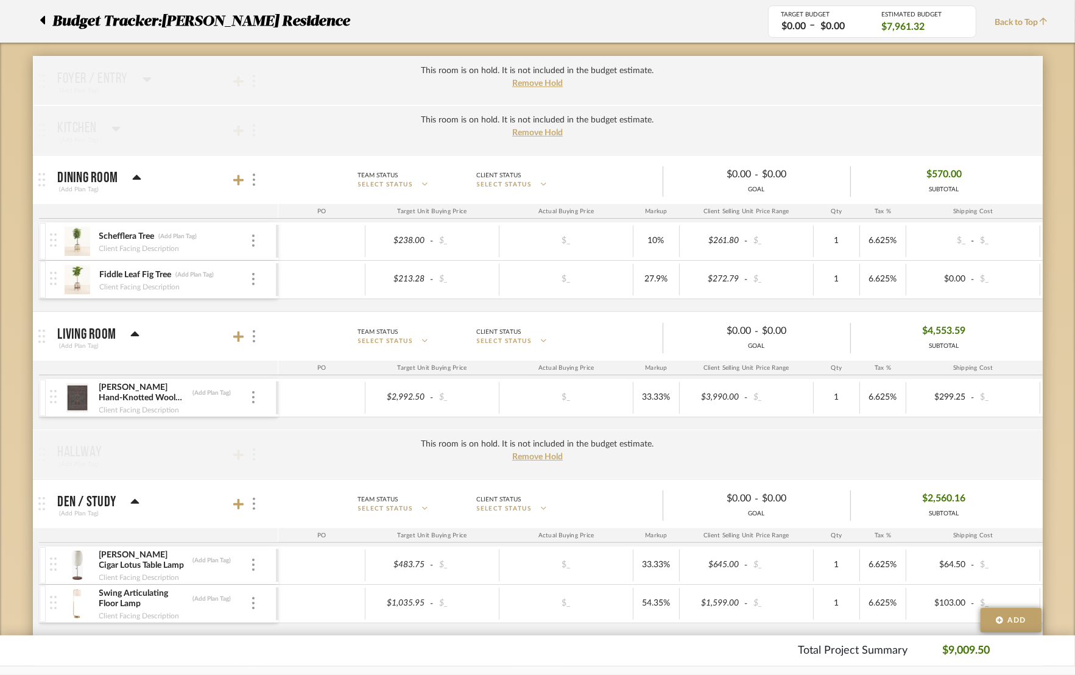
click at [66, 281] on img at bounding box center [78, 279] width 30 height 29
click at [77, 277] on img at bounding box center [78, 279] width 30 height 29
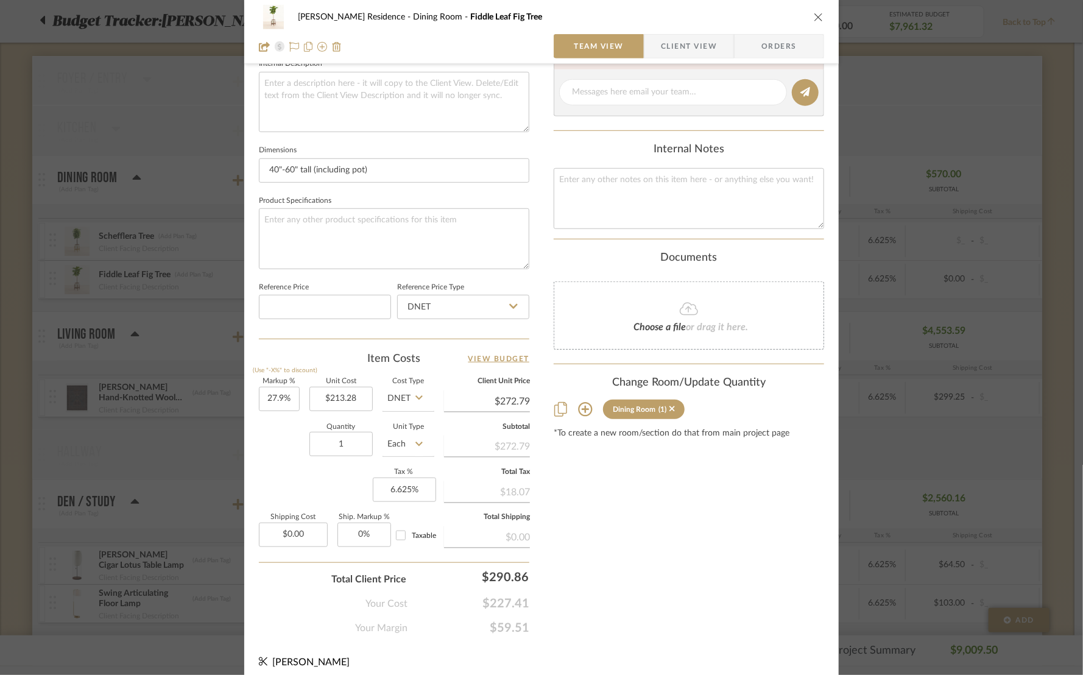
scroll to position [452, 0]
click at [813, 12] on button "close" at bounding box center [818, 17] width 11 height 11
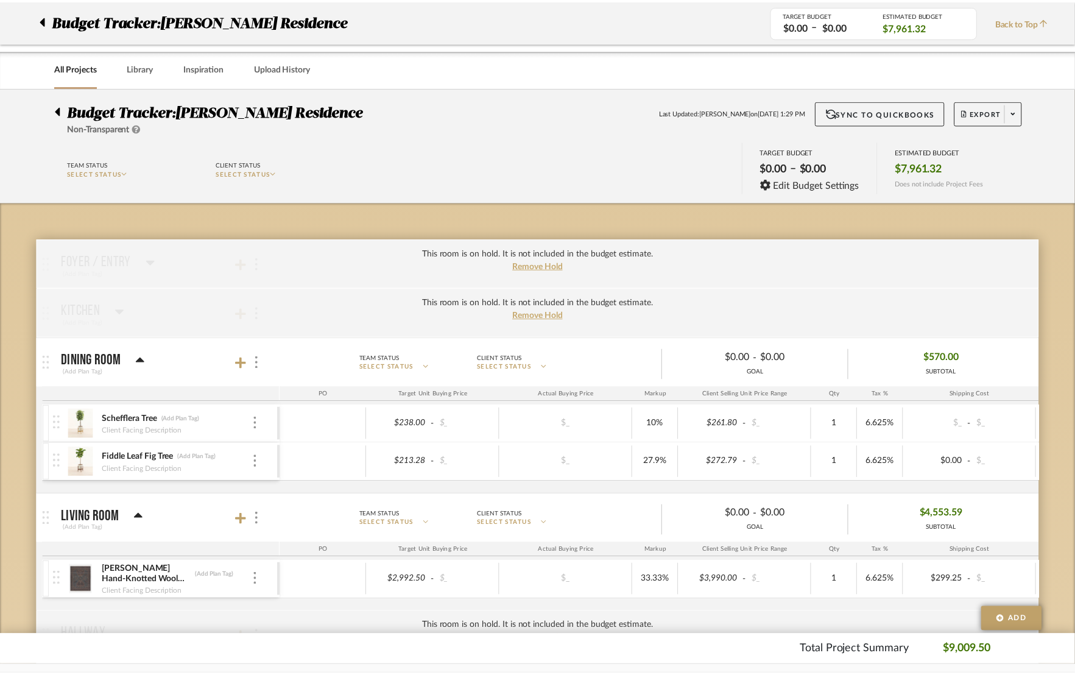
scroll to position [183, 0]
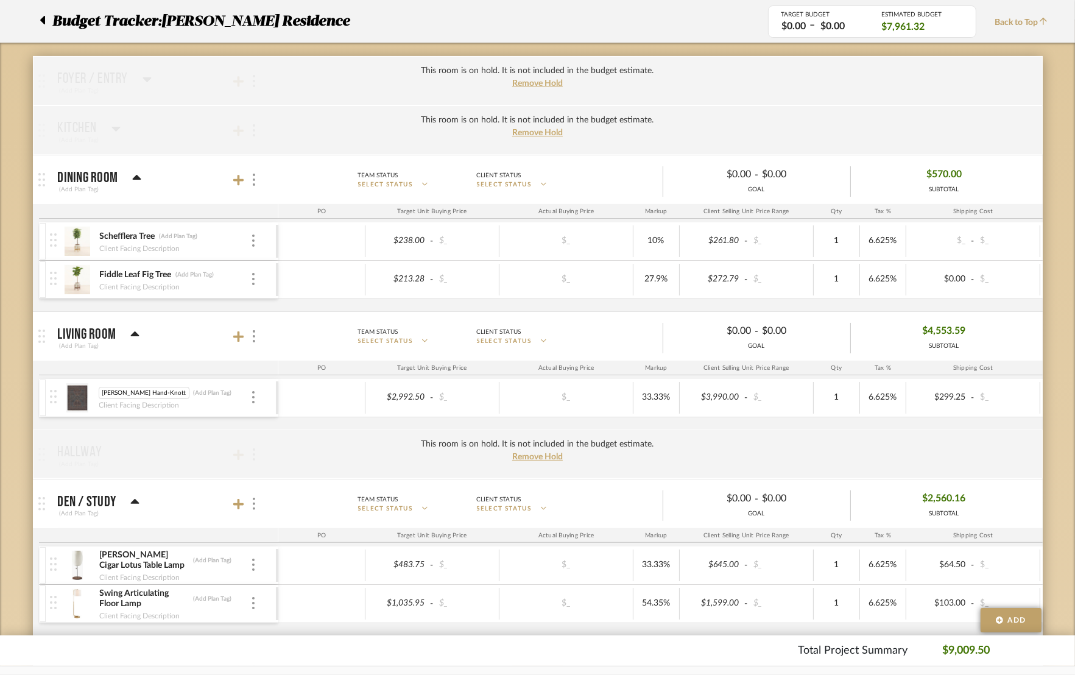
click at [120, 388] on input "[PERSON_NAME] Hand-Knotted Wool Rug" at bounding box center [144, 393] width 91 height 12
click at [83, 395] on img at bounding box center [78, 397] width 30 height 29
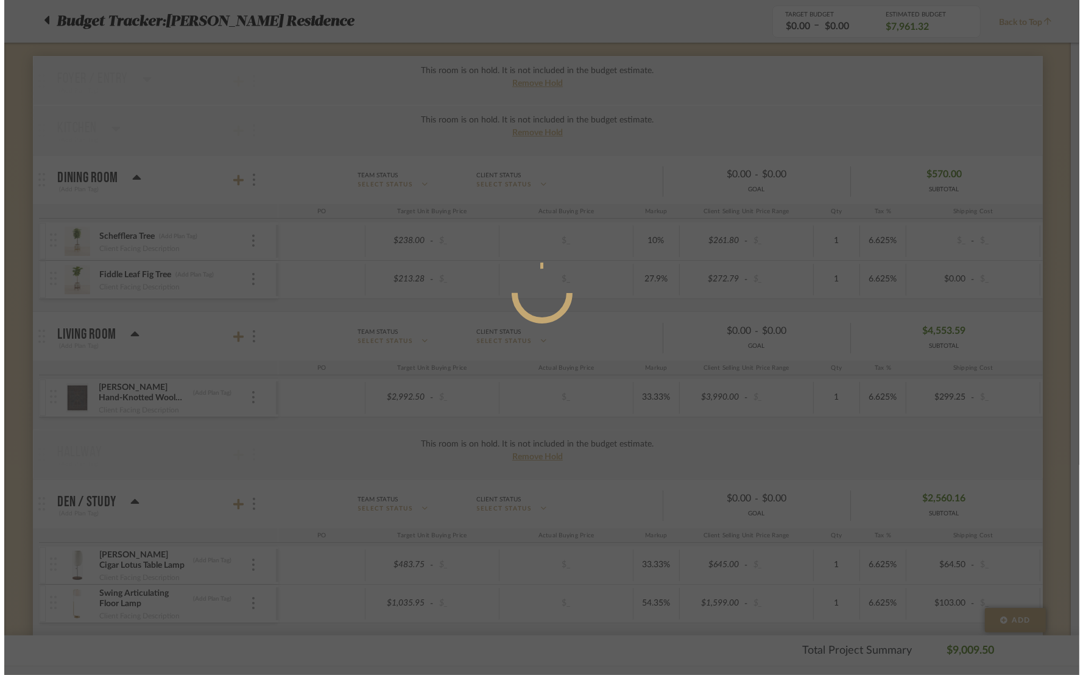
scroll to position [0, 0]
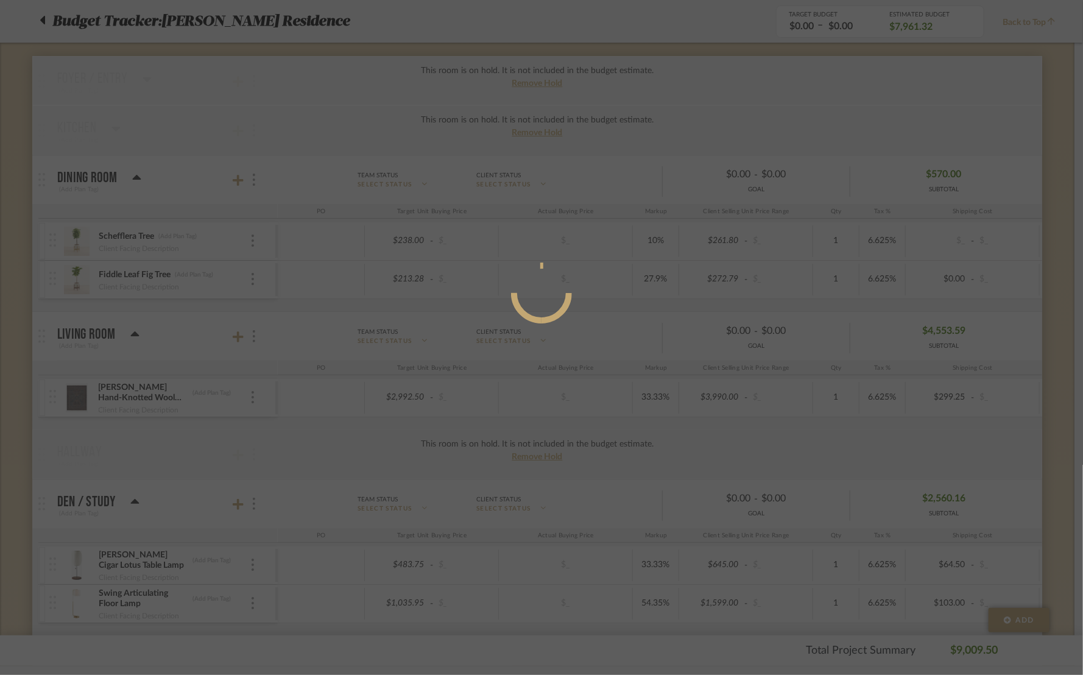
click at [83, 395] on div at bounding box center [541, 337] width 1083 height 675
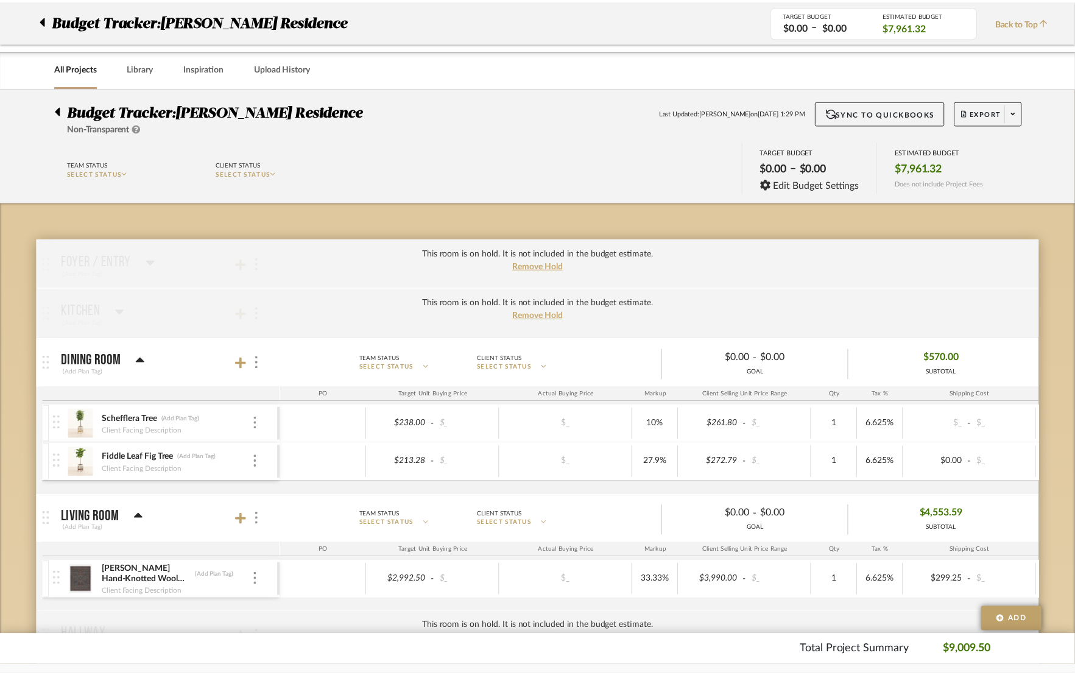
scroll to position [183, 0]
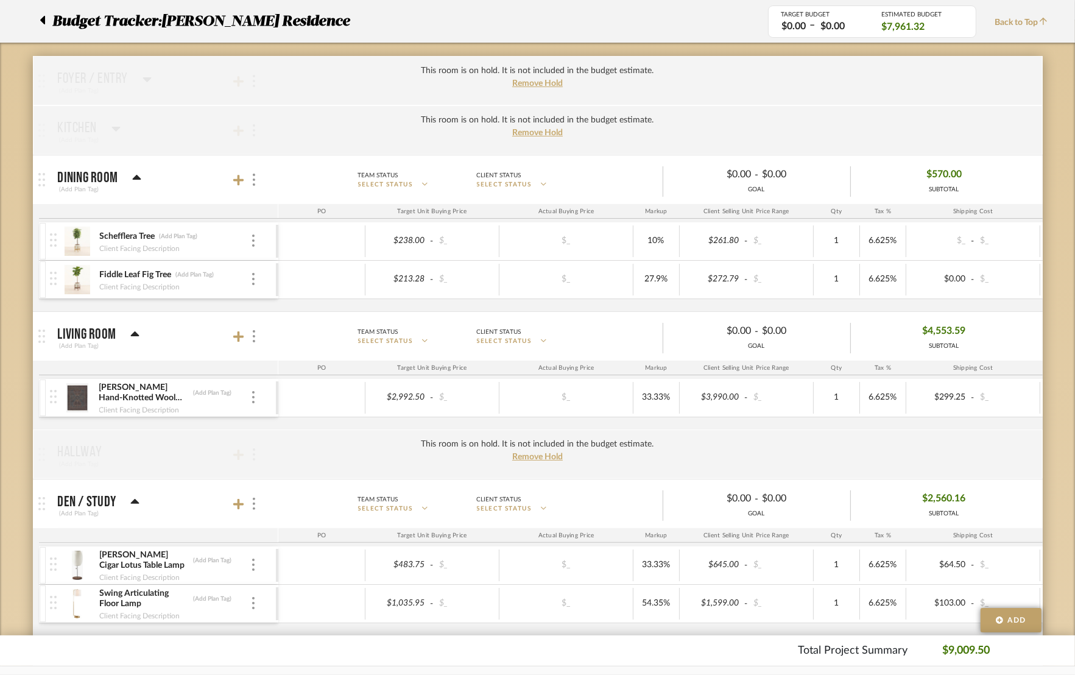
click at [82, 395] on img at bounding box center [78, 397] width 30 height 29
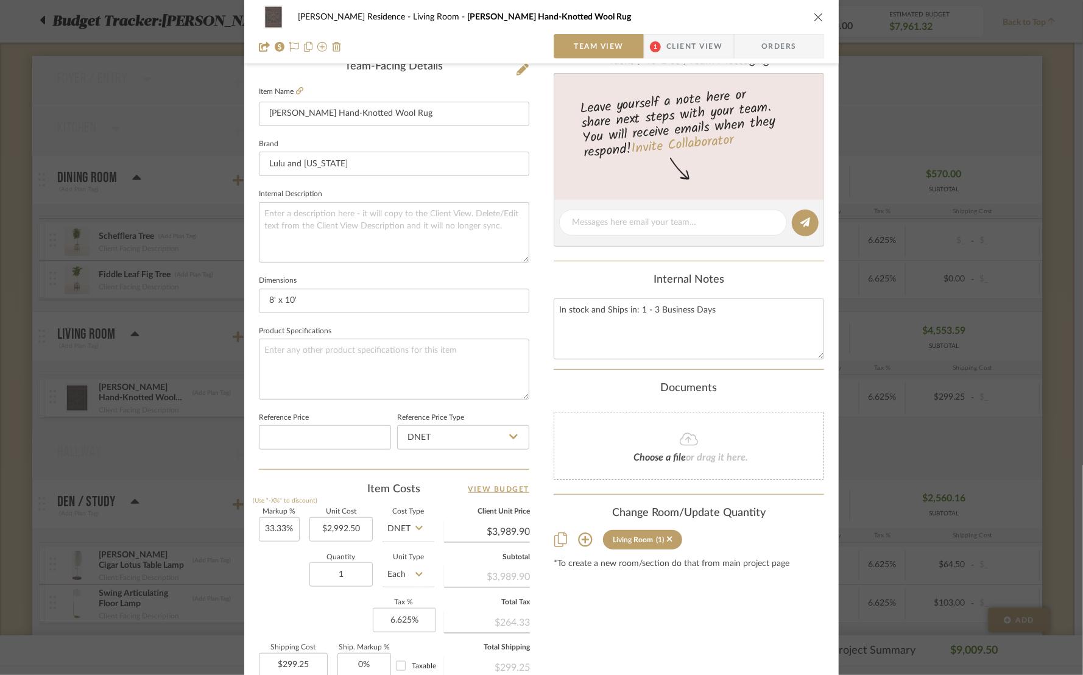
scroll to position [365, 0]
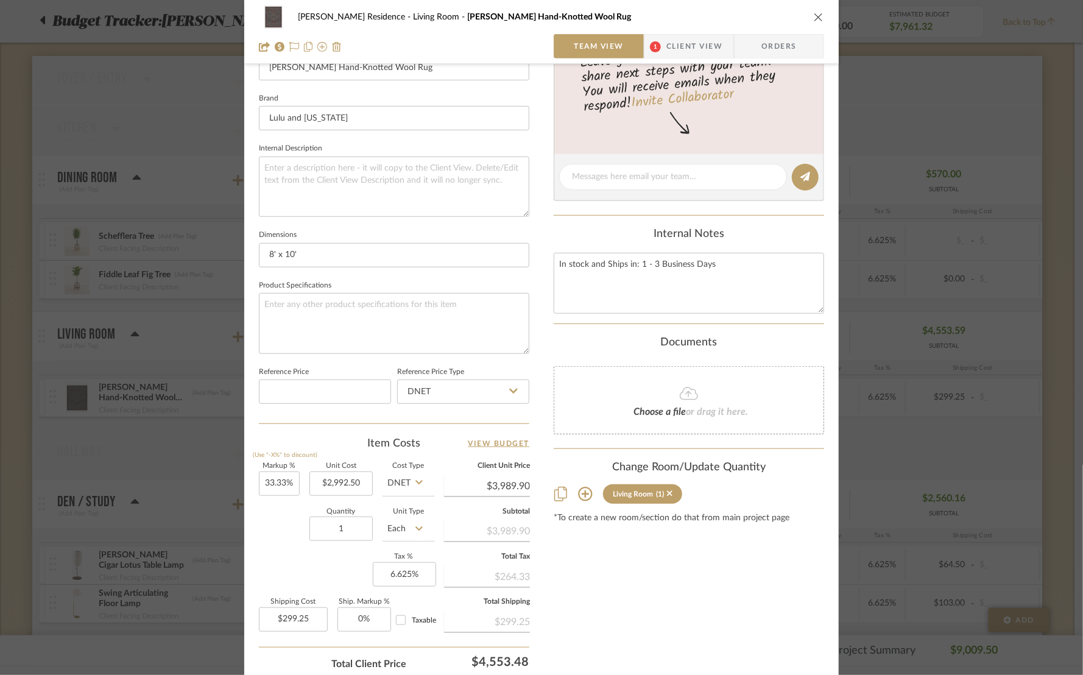
click at [814, 15] on icon "close" at bounding box center [819, 17] width 10 height 10
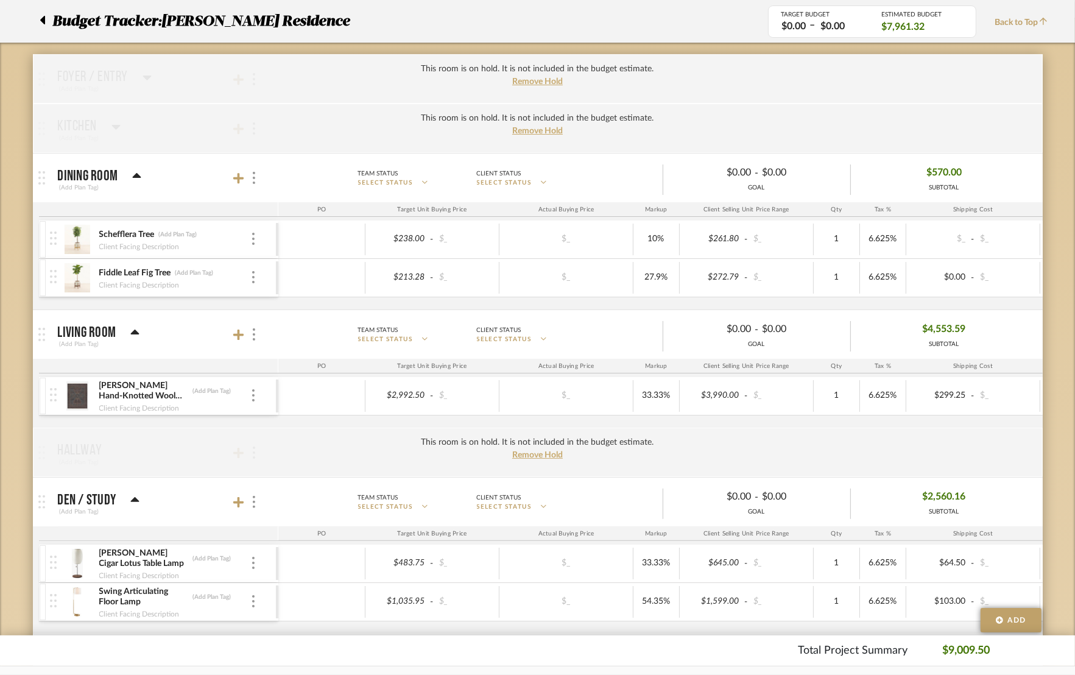
scroll to position [456, 0]
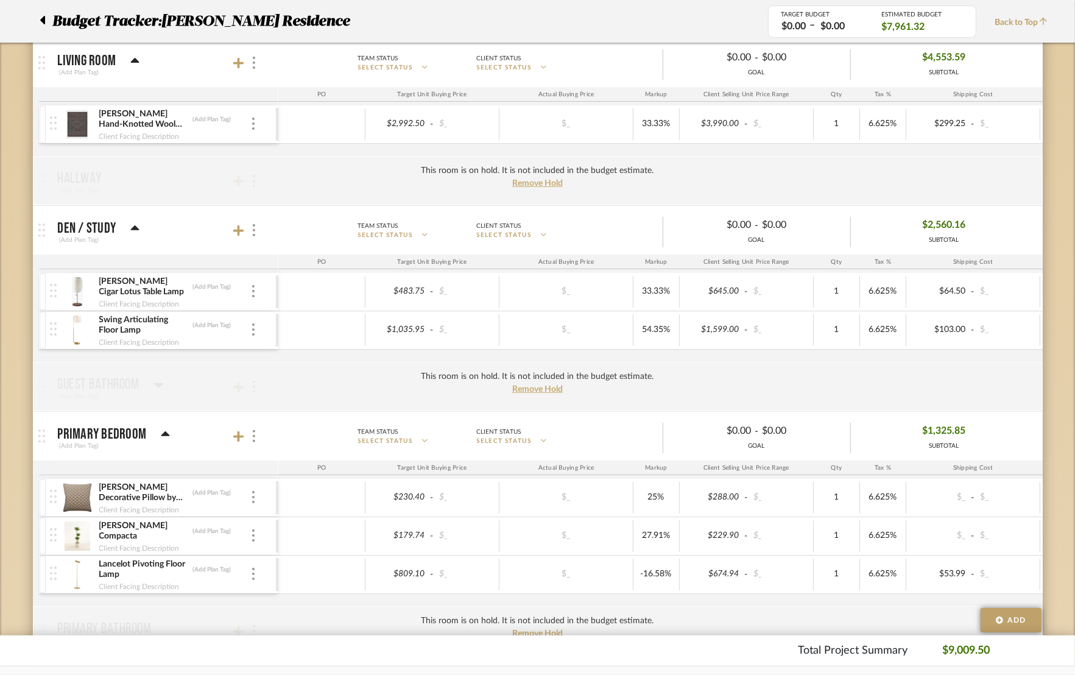
click at [82, 294] on img at bounding box center [78, 291] width 30 height 29
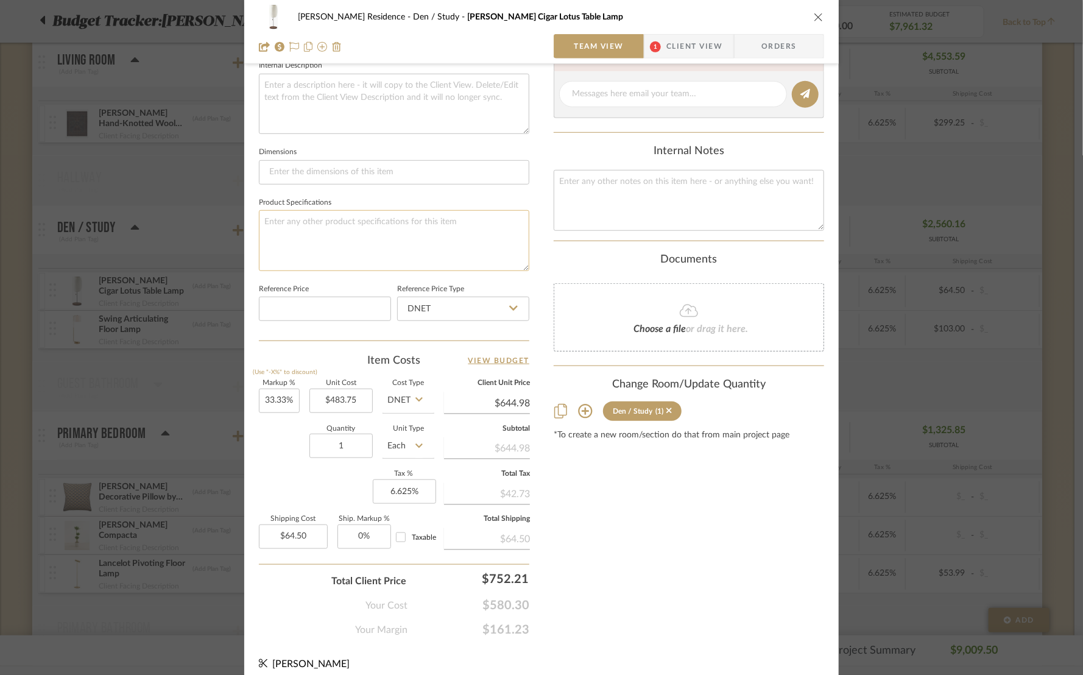
scroll to position [452, 0]
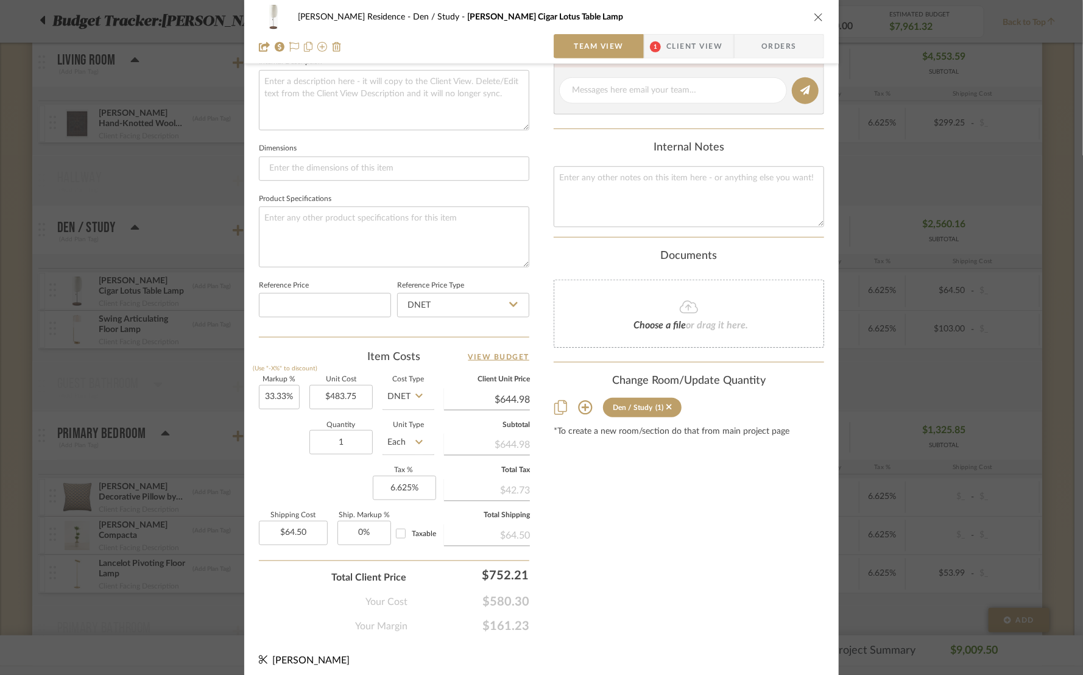
click at [814, 16] on icon "close" at bounding box center [819, 17] width 10 height 10
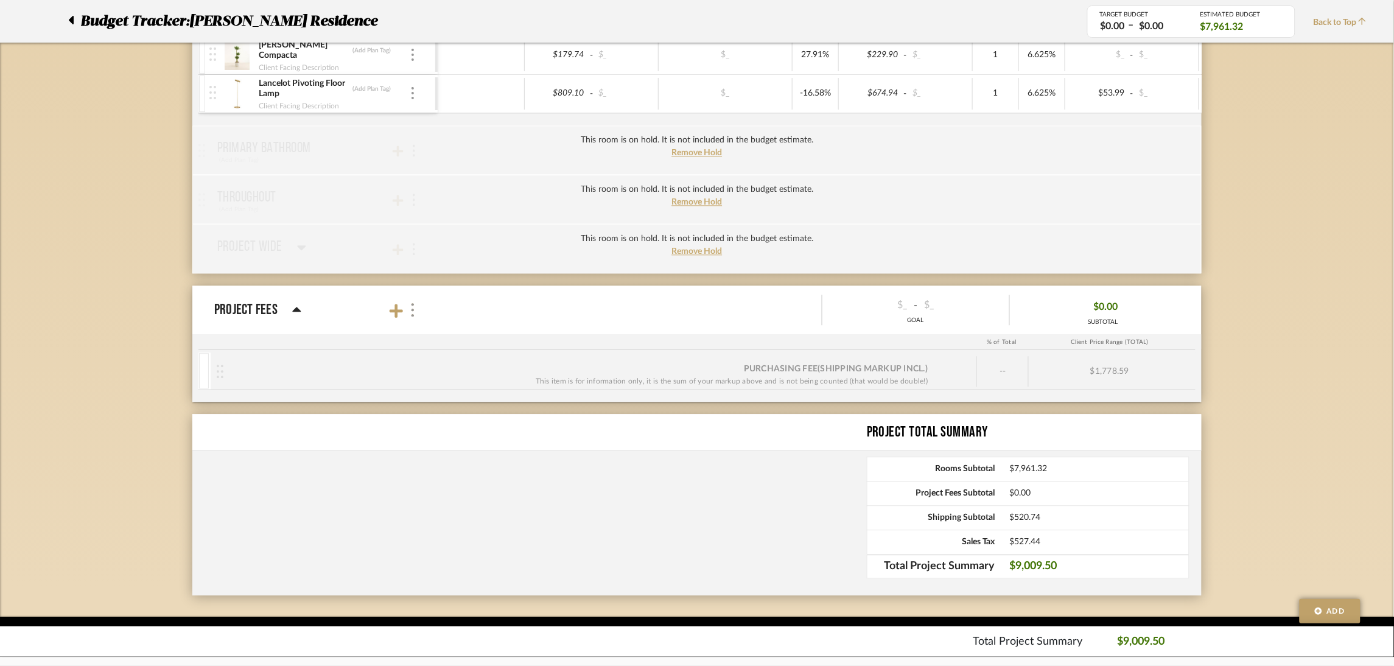
scroll to position [945, 0]
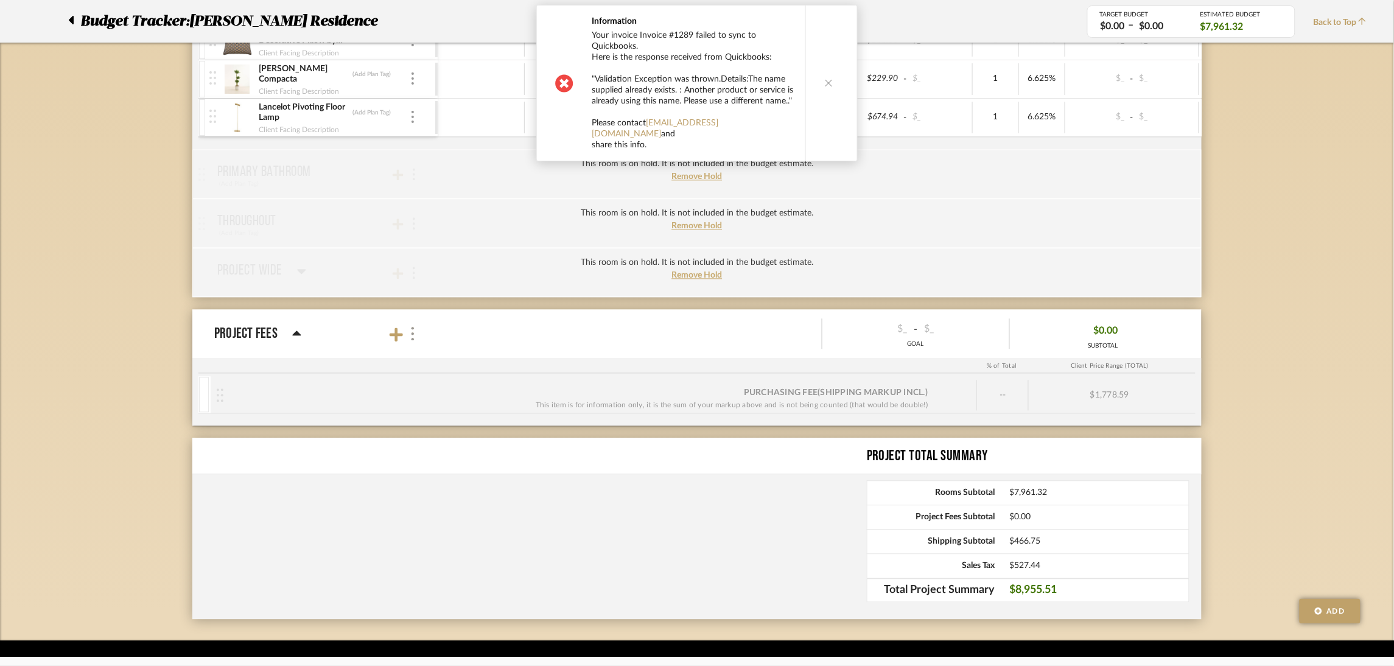
scroll to position [945, 0]
